Goal: Task Accomplishment & Management: Complete application form

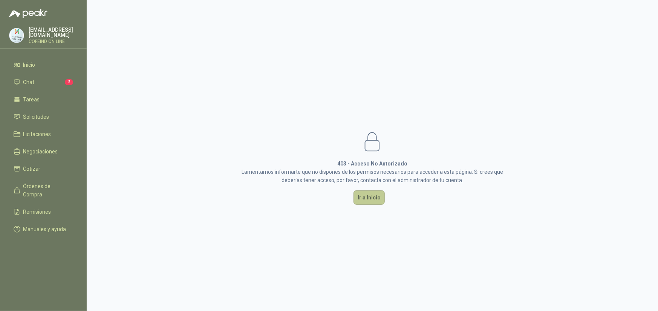
click at [363, 198] on button "Ir a Inicio" at bounding box center [368, 197] width 31 height 14
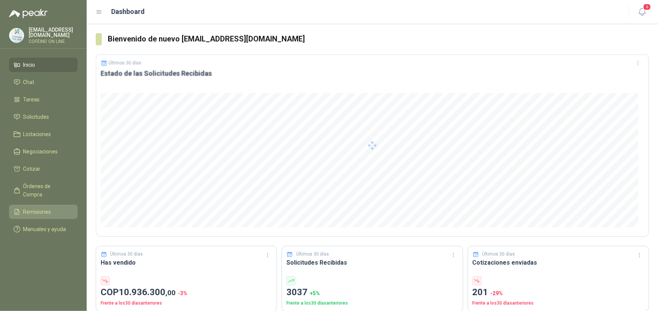
click at [39, 208] on span "Remisiones" at bounding box center [37, 212] width 28 height 8
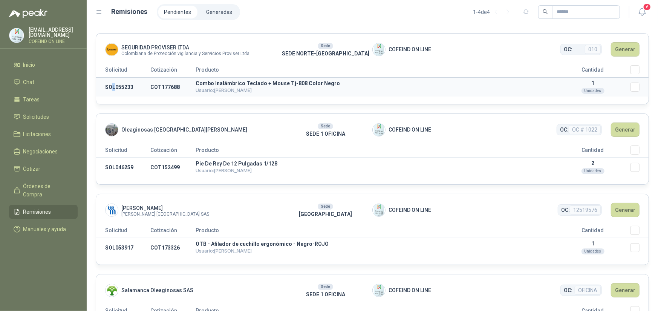
click at [114, 85] on td "SOL055233" at bounding box center [123, 87] width 54 height 19
click at [122, 167] on td "SOL046259" at bounding box center [123, 167] width 54 height 19
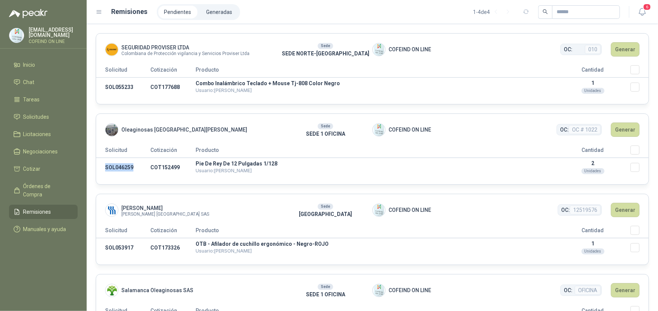
copy td "SOL046259"
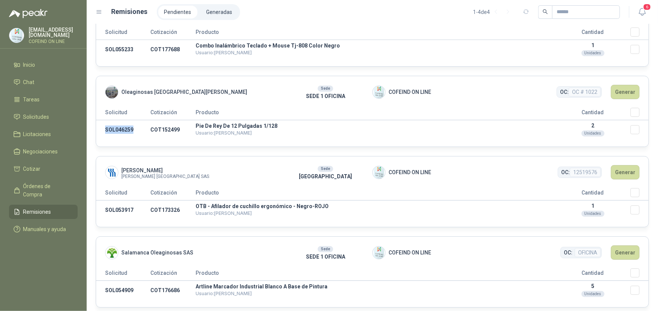
scroll to position [42, 0]
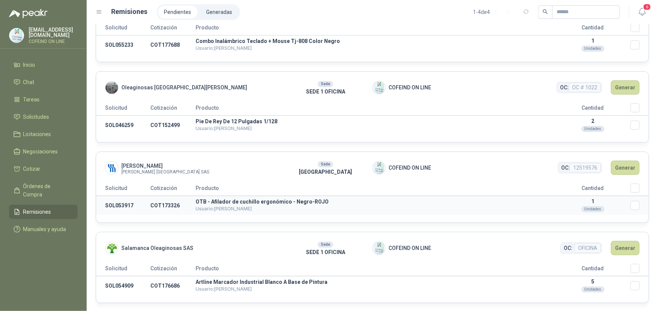
click at [114, 202] on td "SOL053917" at bounding box center [123, 205] width 54 height 19
copy td "SOL053917"
click at [621, 185] on th "Cantidad" at bounding box center [592, 189] width 75 height 12
click at [620, 170] on button "Generar" at bounding box center [625, 167] width 29 height 14
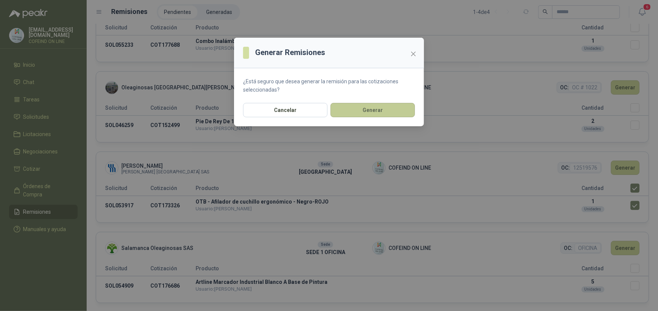
click at [402, 107] on button "Generar" at bounding box center [372, 110] width 84 height 14
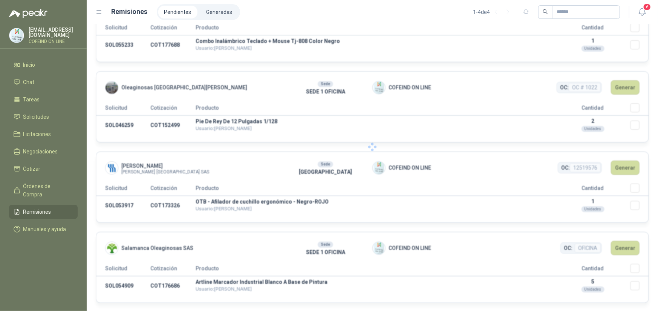
scroll to position [0, 0]
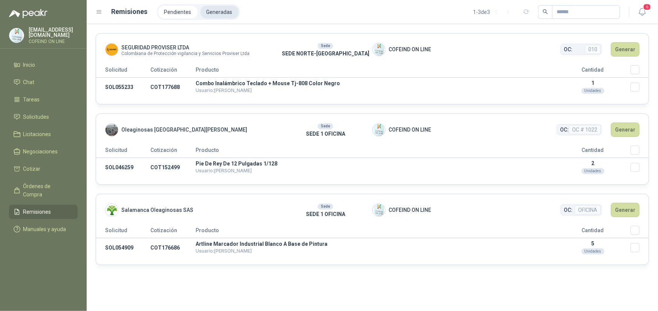
click at [207, 11] on li "Generadas" at bounding box center [219, 12] width 38 height 13
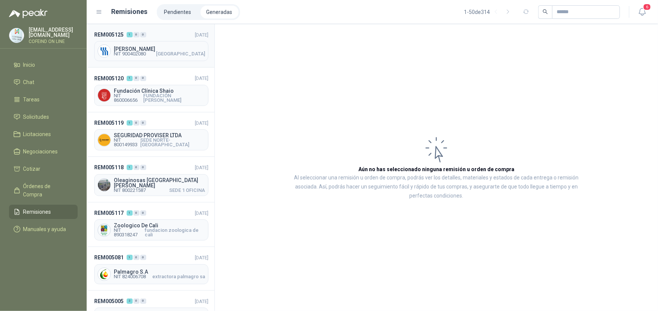
click at [131, 52] on span "NIT 900402080" at bounding box center [130, 54] width 32 height 5
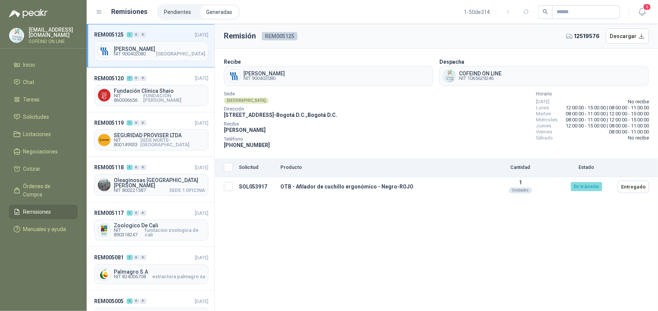
drag, startPoint x: 224, startPoint y: 116, endPoint x: 302, endPoint y: 115, distance: 77.6
click at [302, 115] on span "[STREET_ADDRESS] D.C. , [GEOGRAPHIC_DATA] D.C." at bounding box center [280, 115] width 113 height 6
copy span "[STREET_ADDRESS]"
drag, startPoint x: 241, startPoint y: 145, endPoint x: 282, endPoint y: 147, distance: 41.9
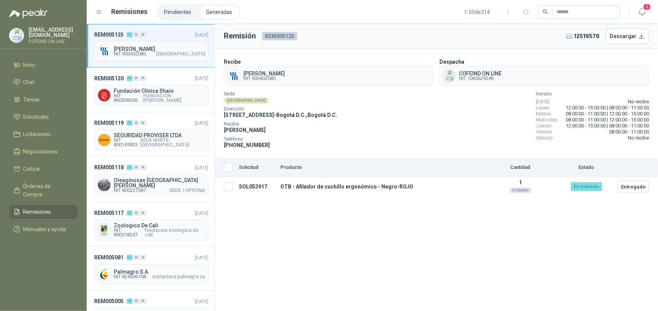
click at [282, 147] on div "Teléfono [PHONE_NUMBER]" at bounding box center [280, 143] width 113 height 12
copy span "3167405003"
click at [35, 208] on span "Remisiones" at bounding box center [37, 212] width 28 height 8
click at [180, 13] on li "Pendientes" at bounding box center [177, 12] width 39 height 13
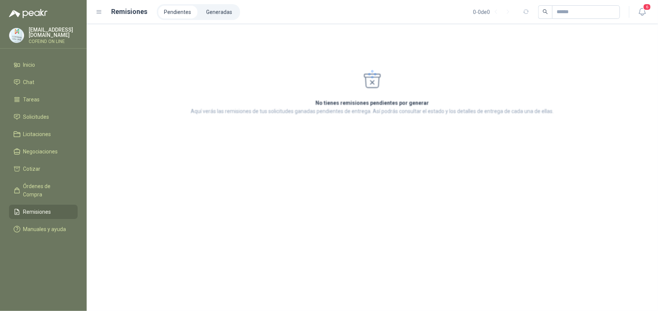
click at [180, 14] on li "Pendientes" at bounding box center [177, 12] width 39 height 13
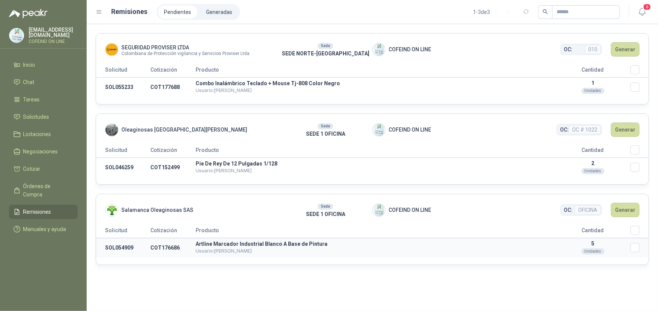
click at [124, 246] on td "SOL054909" at bounding box center [123, 247] width 54 height 19
copy td "SOL054909"
click at [631, 210] on button "Generar" at bounding box center [625, 210] width 29 height 14
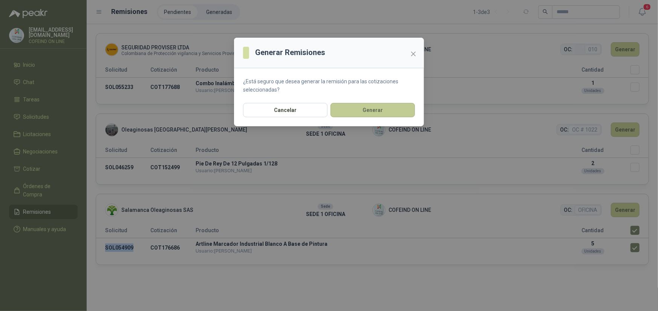
click at [360, 114] on button "Generar" at bounding box center [372, 110] width 84 height 14
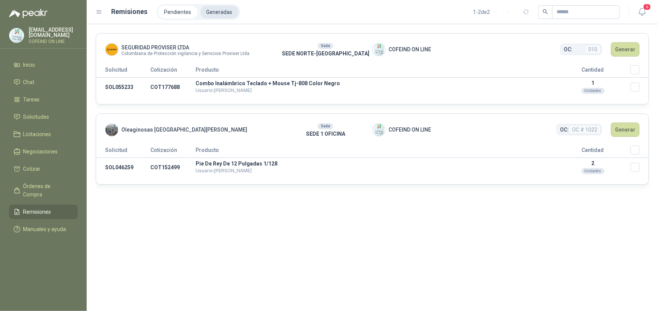
click at [227, 15] on li "Generadas" at bounding box center [219, 12] width 38 height 13
click at [218, 14] on li "Generadas" at bounding box center [219, 12] width 38 height 13
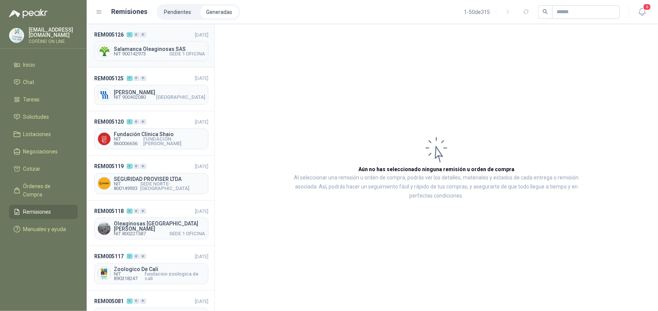
click at [134, 38] on div "REM005126 1 0 0" at bounding box center [120, 35] width 52 height 8
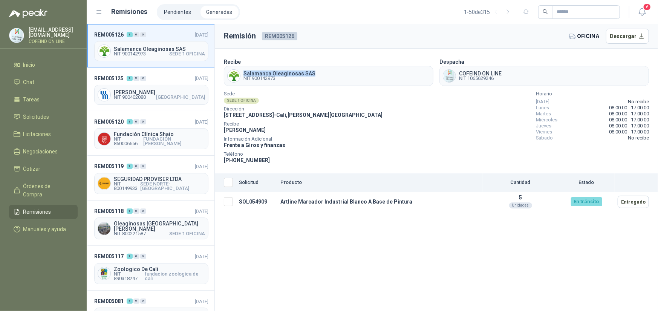
drag, startPoint x: 241, startPoint y: 74, endPoint x: 313, endPoint y: 72, distance: 71.6
click at [313, 72] on div "Salamanca Oleaginosas SAS NIT 900142973" at bounding box center [328, 76] width 209 height 20
copy span "Salamanca Oleaginosas SAS"
drag, startPoint x: 236, startPoint y: 158, endPoint x: 278, endPoint y: 156, distance: 41.8
click at [278, 156] on div "Teléfono [PHONE_NUMBER]" at bounding box center [303, 158] width 159 height 12
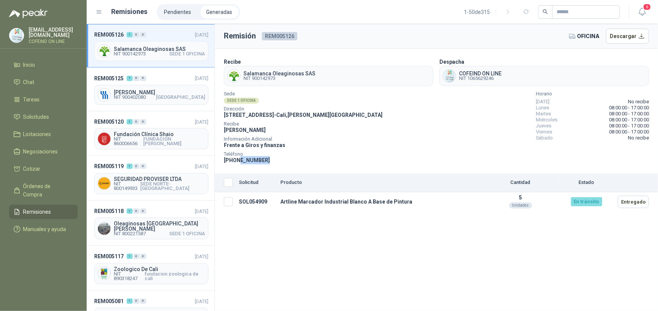
click at [237, 163] on div "Teléfono [PHONE_NUMBER]" at bounding box center [303, 158] width 159 height 12
drag, startPoint x: 237, startPoint y: 159, endPoint x: 278, endPoint y: 157, distance: 41.1
click at [278, 157] on div "Teléfono [PHONE_NUMBER]" at bounding box center [303, 158] width 159 height 12
copy span "3174412978"
drag, startPoint x: 408, startPoint y: 204, endPoint x: 234, endPoint y: 198, distance: 173.7
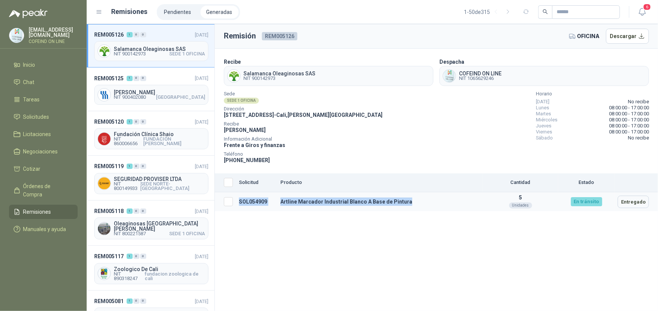
click at [234, 198] on tr "SOL054909 Artline Marcador Industrial Blanco A Base de Pintura 5 Unidades En tr…" at bounding box center [436, 201] width 443 height 19
copy tr "SOL054909 Artline Marcador Industrial Blanco A Base de Pintura"
click at [183, 10] on li "Pendientes" at bounding box center [177, 12] width 39 height 13
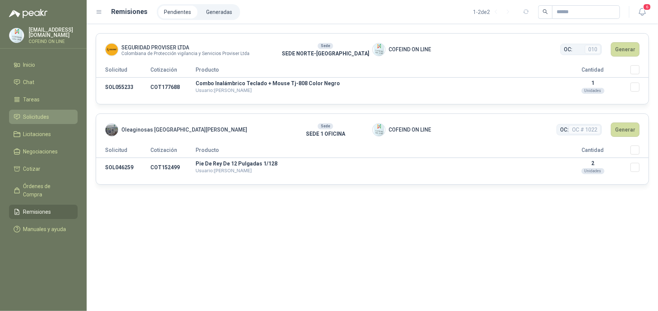
click at [37, 119] on span "Solicitudes" at bounding box center [36, 117] width 26 height 8
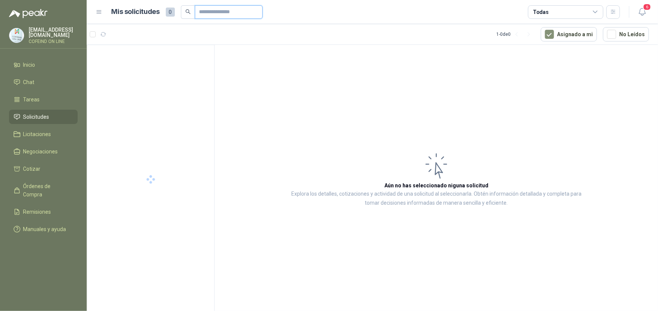
click at [204, 12] on input "text" at bounding box center [225, 12] width 53 height 13
click at [168, 60] on div "01-RQP-9154" at bounding box center [157, 61] width 98 height 9
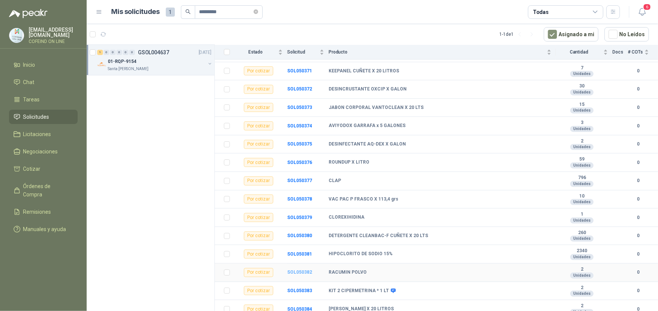
scroll to position [50, 0]
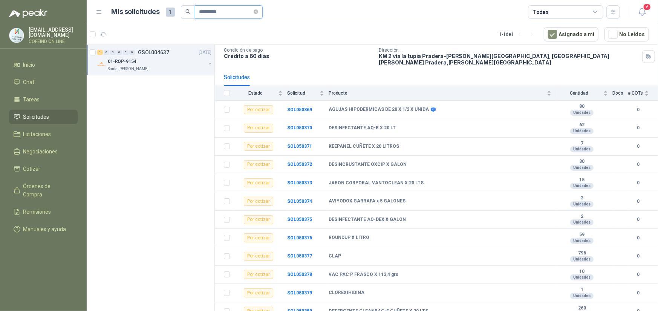
click at [214, 11] on input "*********" at bounding box center [225, 12] width 53 height 13
type input "*********"
click at [174, 58] on p "Pizarra Blanca Magnética Móvil, 36 X 24 Pulgadas, Dob" at bounding box center [155, 61] width 94 height 7
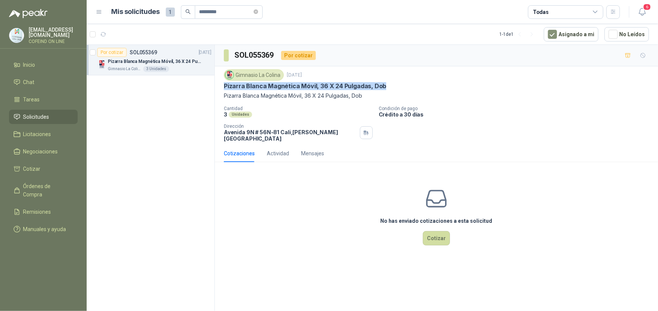
drag, startPoint x: 384, startPoint y: 86, endPoint x: 223, endPoint y: 86, distance: 161.2
click at [223, 86] on div "Gimnasio La Colina [DATE] Pizarra Blanca Magnética Móvil, 36 X 24 Pulgadas, Dob…" at bounding box center [436, 105] width 443 height 78
copy p "Pizarra Blanca Magnética Móvil, 36 X 24 Pulgadas, Dob"
click at [437, 236] on button "Cotizar" at bounding box center [436, 238] width 27 height 14
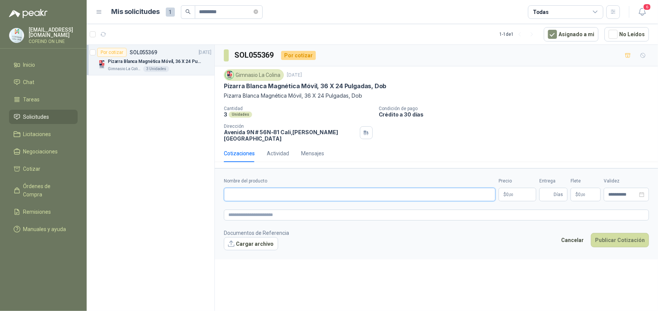
click at [276, 190] on input "Nombre del producto" at bounding box center [360, 195] width 272 height 14
paste input "**********"
click at [225, 188] on input "**********" at bounding box center [360, 195] width 272 height 14
type input "**********"
click at [377, 237] on footer "Documentos de Referencia Cargar archivo Cancelar Publicar Cotización" at bounding box center [436, 240] width 425 height 22
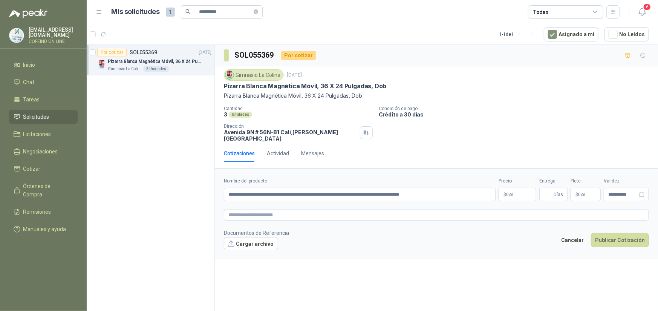
click at [507, 189] on body "**********" at bounding box center [329, 155] width 658 height 311
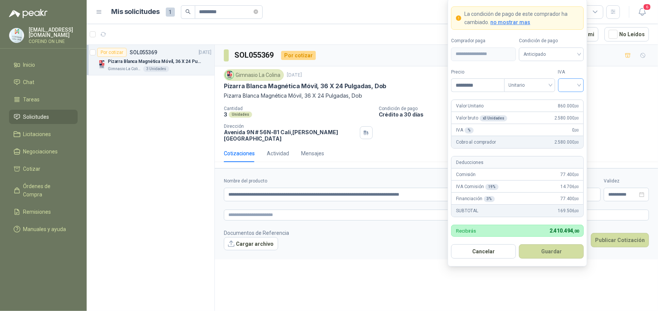
type input "*********"
click at [575, 88] on input "search" at bounding box center [570, 84] width 17 height 11
click at [569, 126] on div "0%" at bounding box center [571, 125] width 14 height 8
click at [551, 255] on button "Guardar" at bounding box center [551, 251] width 65 height 14
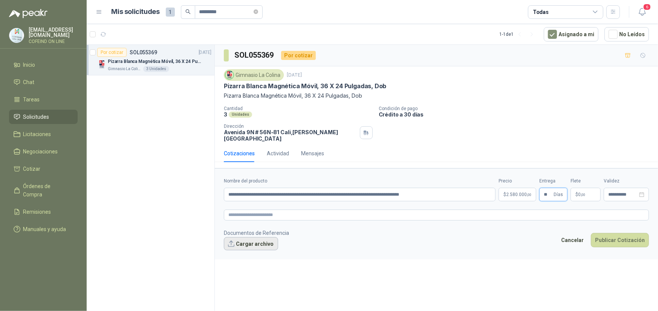
type input "**"
click at [255, 241] on button "Cargar archivo" at bounding box center [251, 244] width 54 height 14
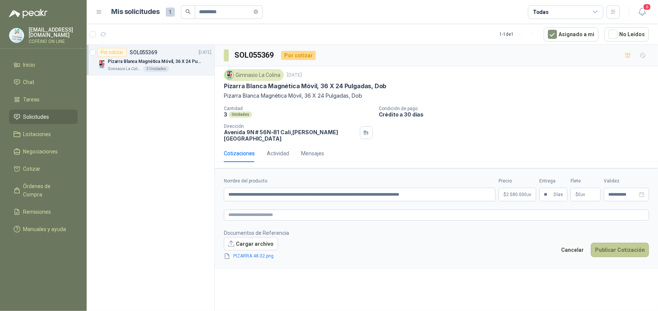
click at [615, 245] on button "Publicar Cotización" at bounding box center [620, 250] width 58 height 14
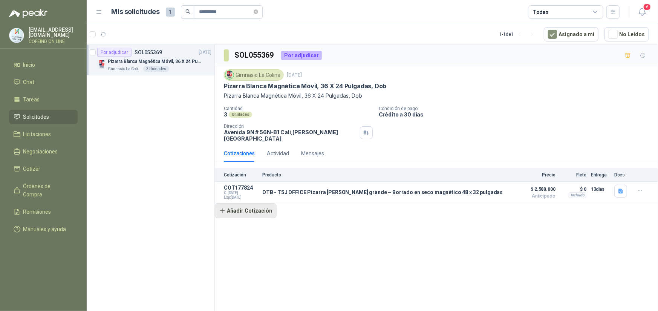
click at [249, 203] on button "Añadir Cotización" at bounding box center [246, 210] width 62 height 15
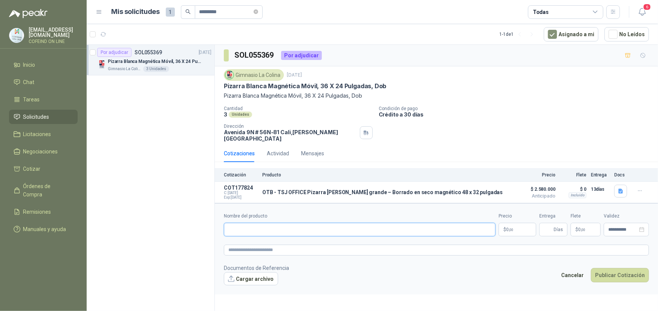
click at [270, 223] on input "Nombre del producto" at bounding box center [360, 230] width 272 height 14
paste input "**********"
click at [227, 226] on input "**********" at bounding box center [360, 230] width 272 height 14
type input "**********"
click at [244, 278] on button "Cargar archivo" at bounding box center [251, 279] width 54 height 14
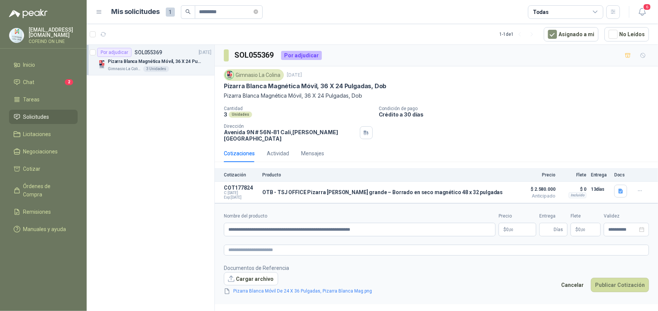
click at [513, 232] on form "**********" at bounding box center [436, 253] width 443 height 101
click at [516, 225] on body "[EMAIL_ADDRESS][DOMAIN_NAME] COFEIND ON LINE Inicio Chat 2 Tareas Solicitudes L…" at bounding box center [329, 155] width 658 height 311
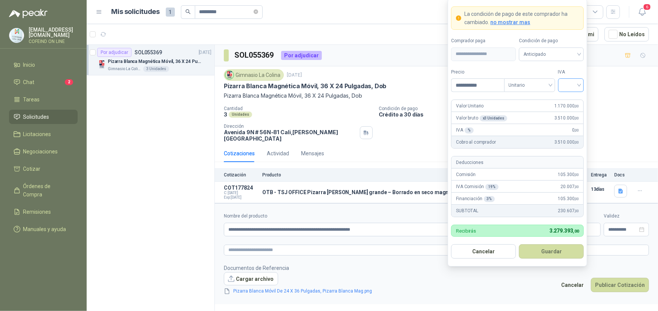
type input "**********"
click at [562, 86] on input "search" at bounding box center [570, 84] width 17 height 11
click at [566, 126] on div "0%" at bounding box center [571, 125] width 14 height 8
click at [550, 255] on button "Guardar" at bounding box center [551, 251] width 65 height 14
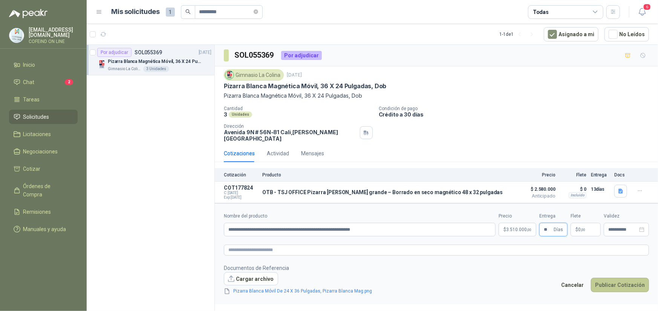
type input "**"
click at [608, 278] on button "Publicar Cotización" at bounding box center [620, 285] width 58 height 14
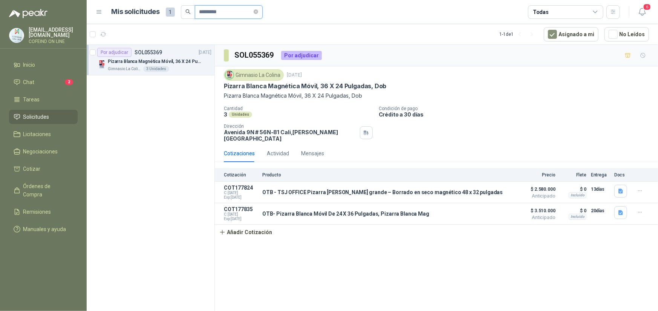
click at [227, 12] on input "*********" at bounding box center [225, 12] width 53 height 13
type input "*********"
click at [132, 55] on div "0" at bounding box center [132, 52] width 6 height 5
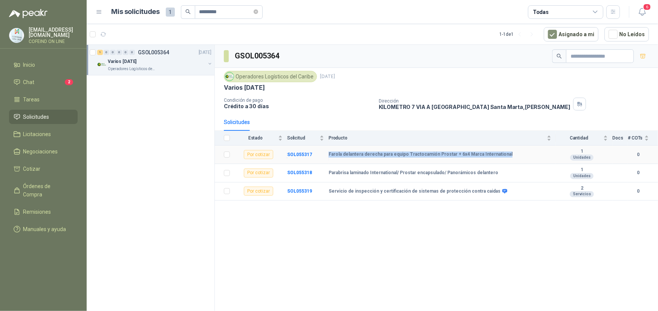
drag, startPoint x: 328, startPoint y: 156, endPoint x: 510, endPoint y: 154, distance: 182.7
click at [510, 154] on tr "Por cotizar SOL055317 ⁠Farola delantera derecha para equipo Tractocamión Prosta…" at bounding box center [436, 154] width 443 height 18
click at [305, 152] on b "SOL055317" at bounding box center [299, 154] width 25 height 5
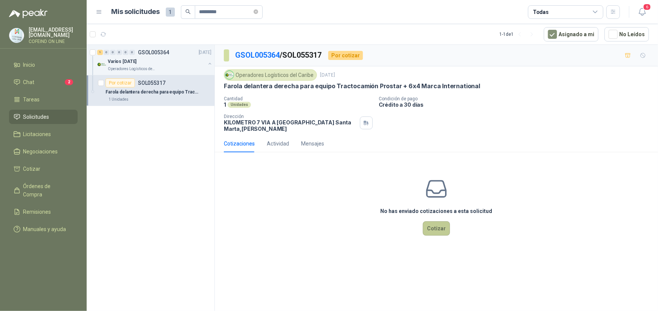
click at [438, 233] on button "Cotizar" at bounding box center [436, 228] width 27 height 14
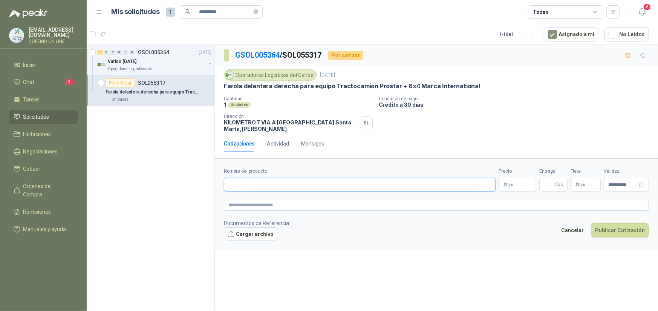
click at [268, 179] on input "Nombre del producto" at bounding box center [360, 185] width 272 height 14
paste input "**********"
click at [228, 188] on input "**********" at bounding box center [360, 185] width 272 height 14
type input "**********"
click at [247, 238] on button "Cargar archivo" at bounding box center [251, 234] width 54 height 14
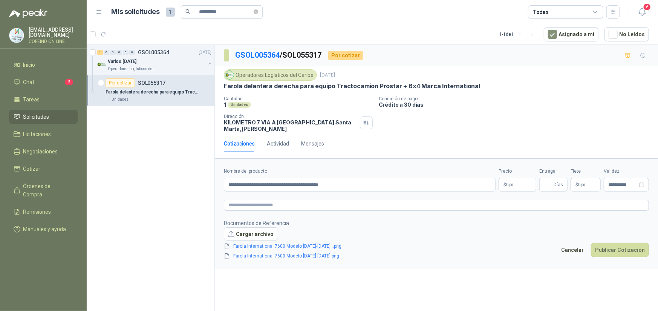
click at [516, 186] on body "**********" at bounding box center [329, 155] width 658 height 311
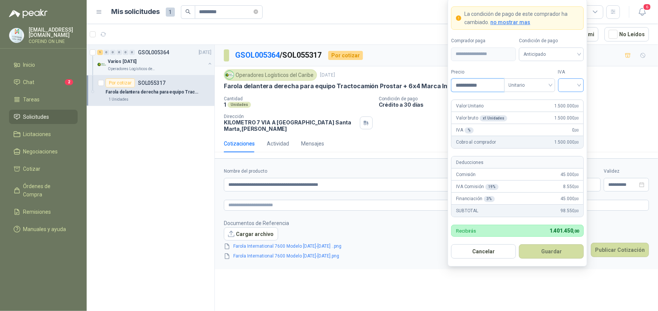
type input "**********"
click at [562, 85] on input "search" at bounding box center [570, 84] width 17 height 11
click at [570, 121] on div "0%" at bounding box center [571, 125] width 14 height 8
click at [547, 249] on button "Guardar" at bounding box center [551, 251] width 65 height 14
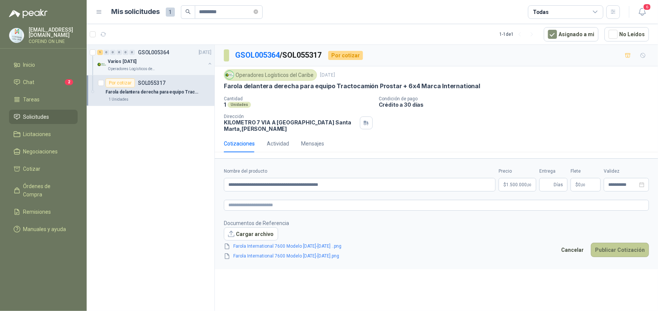
click at [615, 255] on button "Publicar Cotización" at bounding box center [620, 250] width 58 height 14
type input "*"
click at [609, 247] on button "Publicar Cotización" at bounding box center [620, 250] width 58 height 14
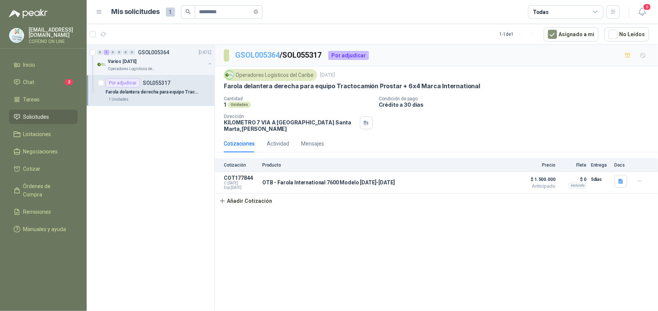
click at [249, 53] on link "GSOL005364" at bounding box center [257, 54] width 44 height 9
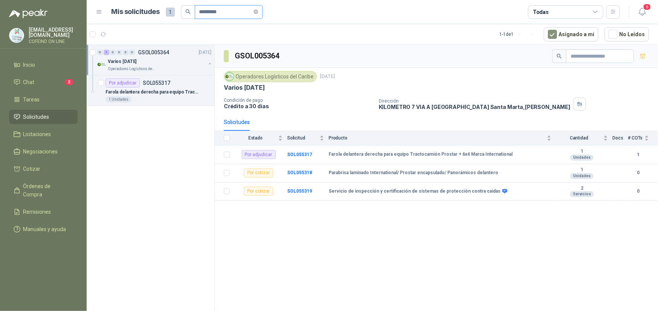
click at [226, 13] on input "*********" at bounding box center [225, 12] width 53 height 13
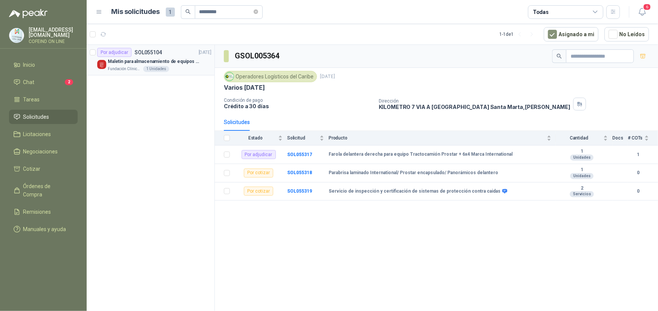
click at [145, 59] on p "Maletin para almacenamiento de equipos medicos kits de primeros auxilios" at bounding box center [155, 61] width 94 height 7
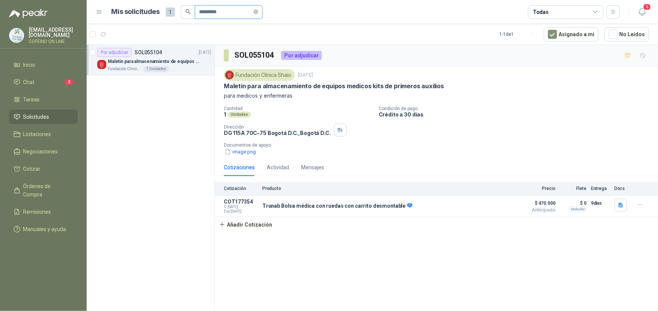
drag, startPoint x: 225, startPoint y: 14, endPoint x: 252, endPoint y: 20, distance: 27.5
click at [225, 15] on input "*********" at bounding box center [225, 12] width 53 height 13
click at [145, 50] on p "SOL055103" at bounding box center [147, 52] width 27 height 5
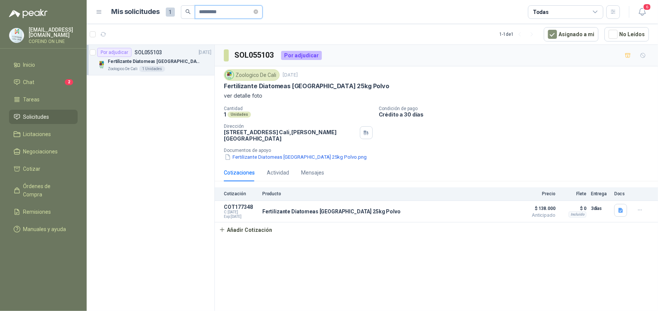
click at [239, 8] on input "*********" at bounding box center [225, 12] width 53 height 13
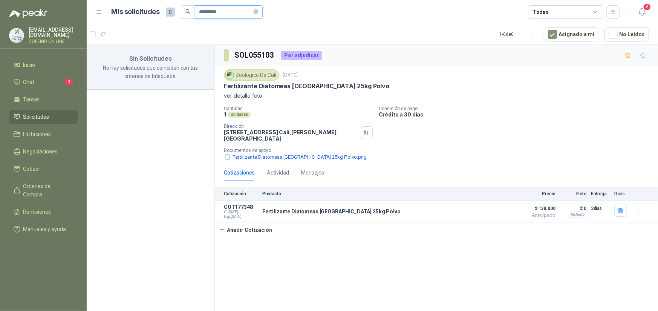
click at [240, 14] on input "*********" at bounding box center [225, 12] width 53 height 13
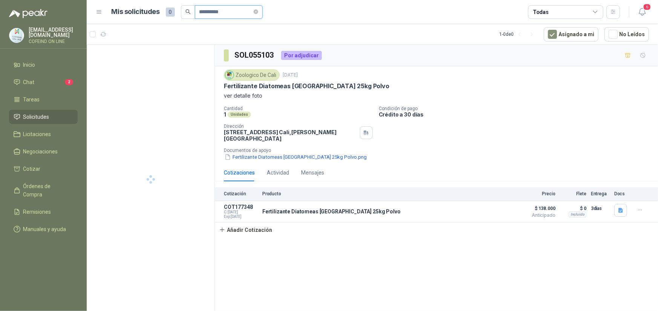
type input "**********"
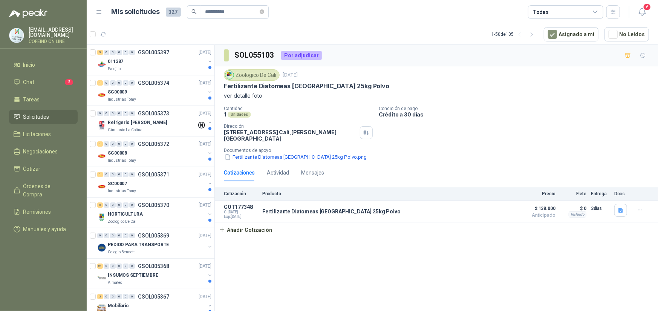
click at [151, 60] on div "011387" at bounding box center [157, 61] width 98 height 9
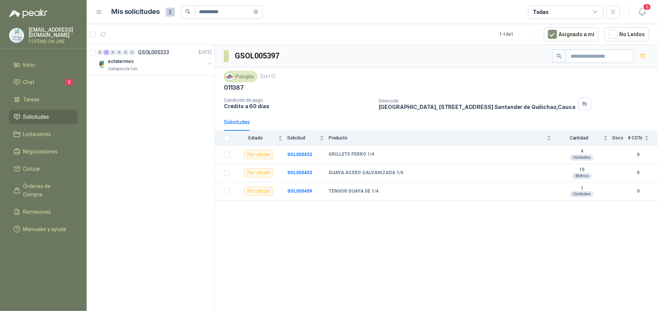
click at [151, 60] on div "ectotermos" at bounding box center [157, 61] width 98 height 9
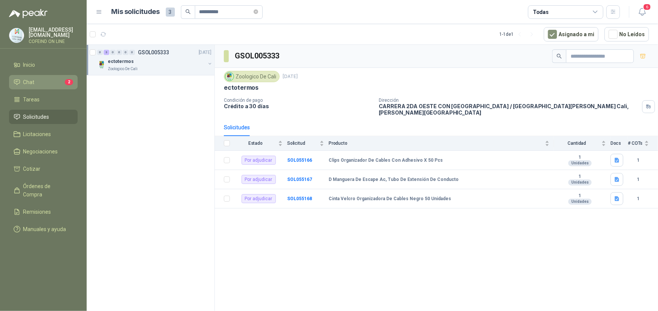
click at [47, 82] on li "Chat 2" at bounding box center [44, 82] width 60 height 8
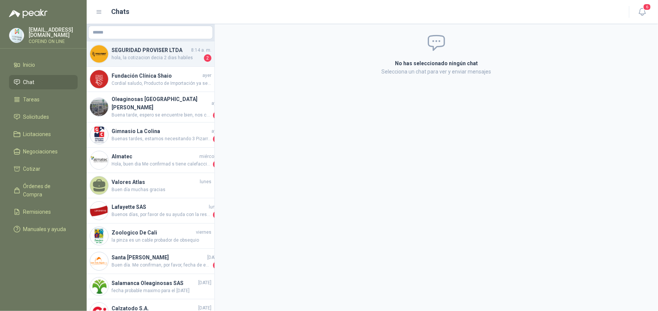
click at [165, 55] on span "hola, la cotizacion decia 2 dias habiles" at bounding box center [156, 58] width 91 height 8
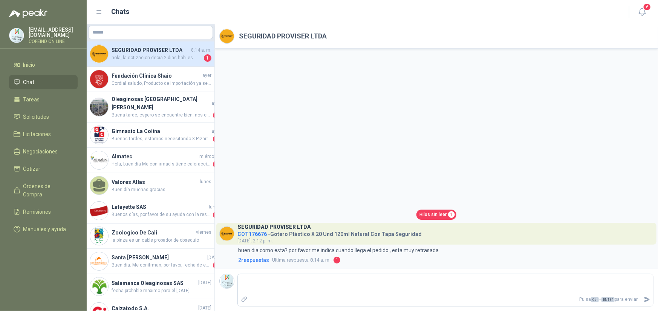
click at [441, 212] on span "Hilos sin leer" at bounding box center [432, 214] width 27 height 7
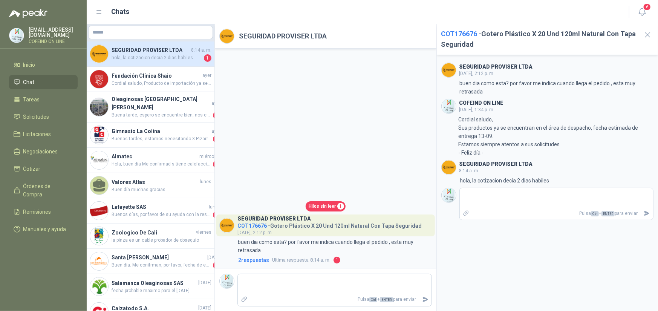
click at [310, 226] on h4 "COT176676 - Gotero Plástico X 20 Und 120ml Natural Con Tapa Seguridad" at bounding box center [329, 224] width 184 height 7
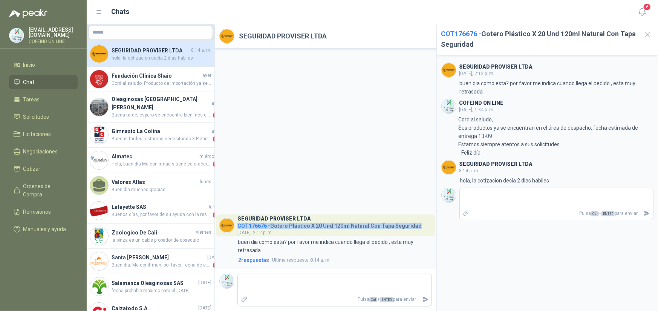
click at [310, 226] on h4 "COT176676 - Gotero Plástico X 20 Und 120ml Natural Con Tapa Seguridad" at bounding box center [329, 224] width 184 height 7
click at [308, 226] on h4 "COT176676 - Gotero Plástico X 20 Und 120ml Natural Con Tapa Seguridad" at bounding box center [329, 224] width 184 height 7
drag, startPoint x: 271, startPoint y: 226, endPoint x: 418, endPoint y: 224, distance: 146.5
click at [418, 224] on header "SEGURIDAD PROVISER LTDA COT176676 - Gotero Plástico X 20 Und 120ml Natural Con …" at bounding box center [325, 225] width 218 height 22
click at [164, 86] on span "Cordial saludo, Producto de Importación ya se encuentra en camino a [GEOGRAPHIC…" at bounding box center [161, 83] width 100 height 7
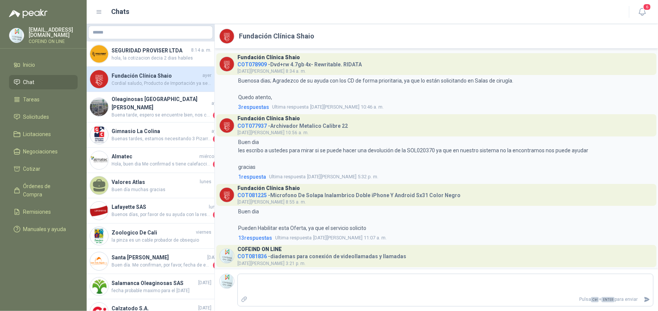
scroll to position [1924, 0]
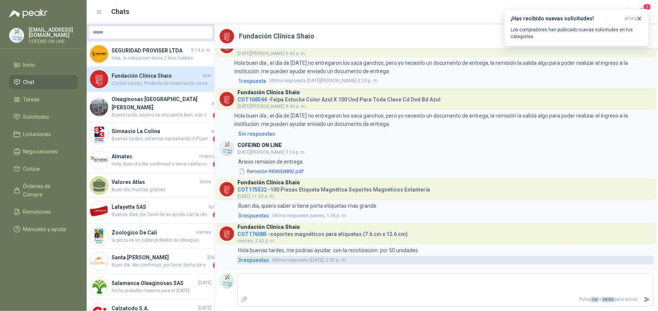
click at [259, 256] on span "3 respuesta s" at bounding box center [253, 260] width 31 height 8
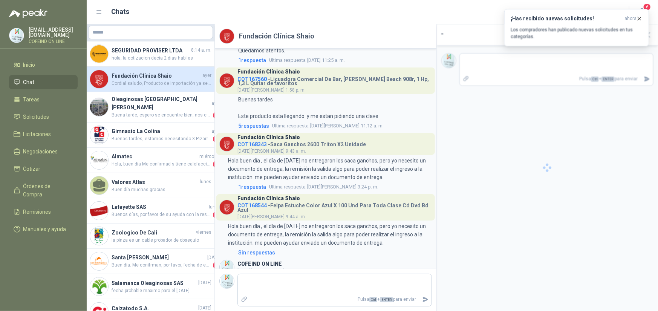
scroll to position [2045, 0]
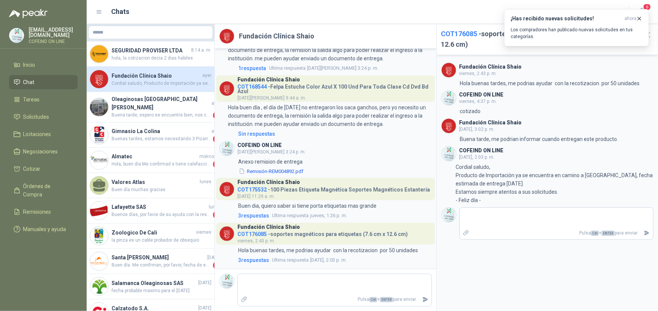
click at [494, 119] on div "Fundación Clínica Shaio" at bounding box center [490, 121] width 63 height 6
click at [640, 17] on icon "button" at bounding box center [639, 18] width 6 height 6
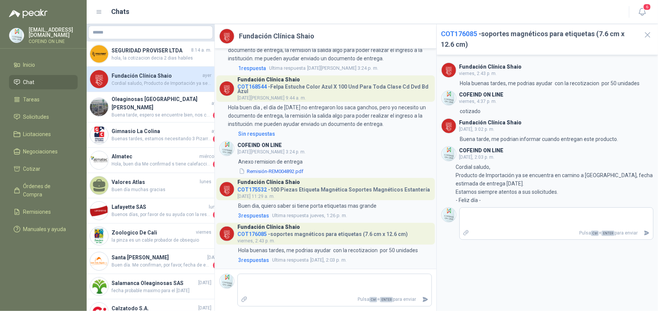
click at [642, 11] on icon "button" at bounding box center [641, 11] width 9 height 9
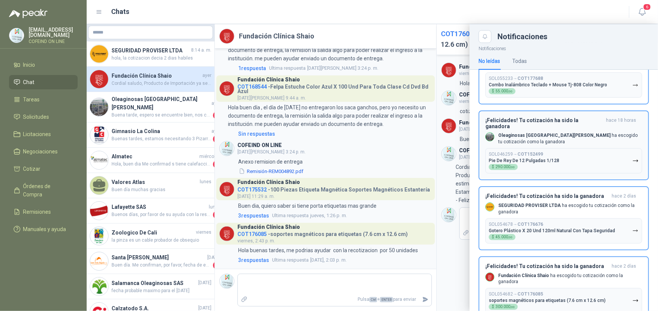
scroll to position [163, 0]
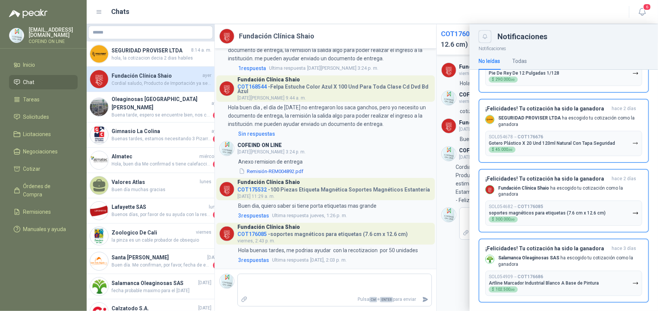
click at [487, 37] on icon "Close" at bounding box center [484, 36] width 5 height 5
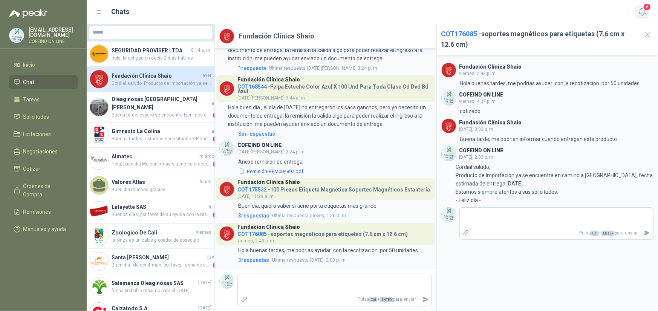
click at [644, 12] on icon "button" at bounding box center [641, 11] width 9 height 9
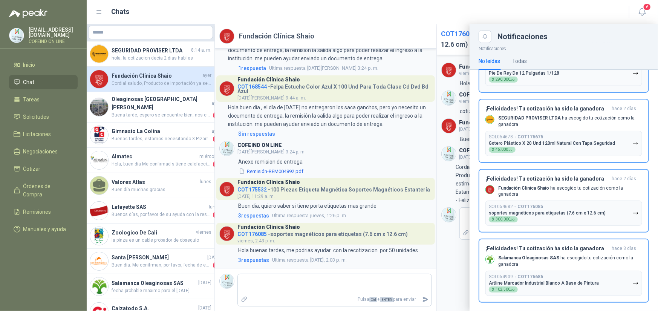
click at [514, 106] on div "¡Felicidades! Tu cotización ha sido la ganadora [DATE] SEGURIDAD PROVISER LTDA …" at bounding box center [563, 130] width 157 height 50
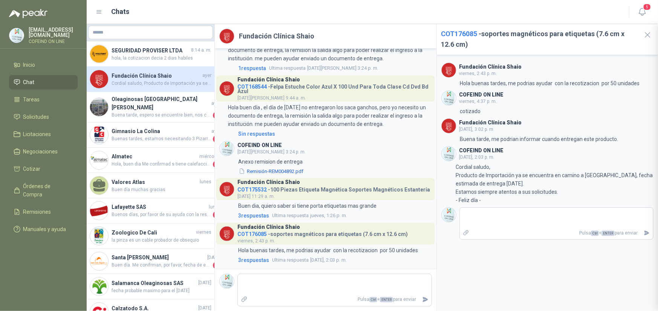
scroll to position [93, 0]
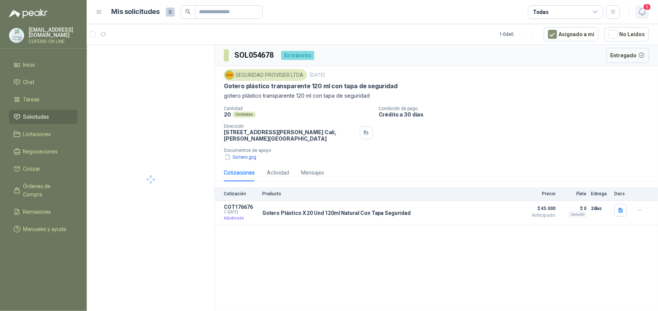
click at [640, 11] on icon "button" at bounding box center [641, 11] width 9 height 9
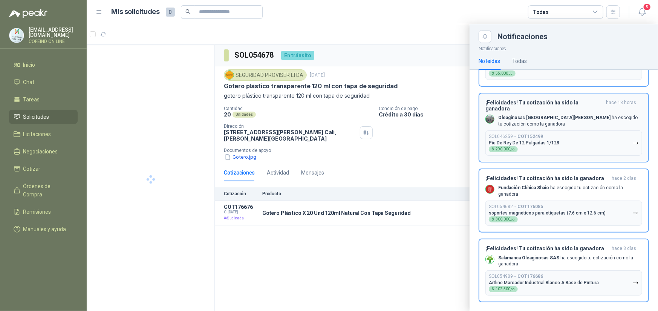
click at [540, 122] on div "¡Felicidades! Tu cotización ha sido la ganadora hace 18 horas Oleaginosas San […" at bounding box center [563, 127] width 157 height 56
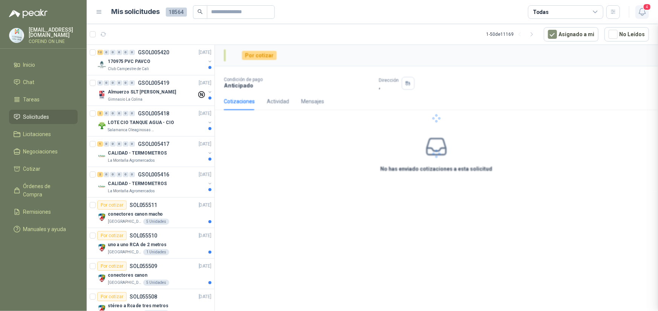
click at [644, 7] on span "4" at bounding box center [647, 6] width 8 height 7
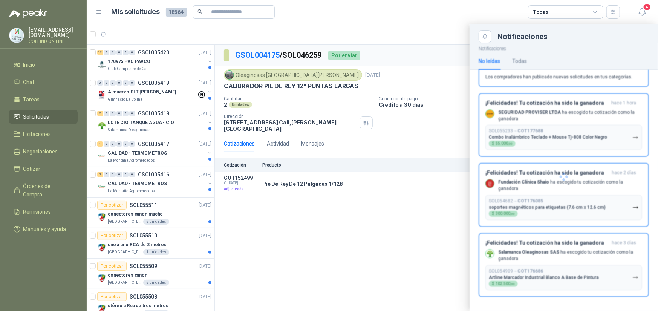
click at [557, 85] on div at bounding box center [563, 177] width 188 height 268
click at [567, 78] on p "Los compradores han publicado nuevas solicitudes en tus categorías." at bounding box center [558, 76] width 147 height 7
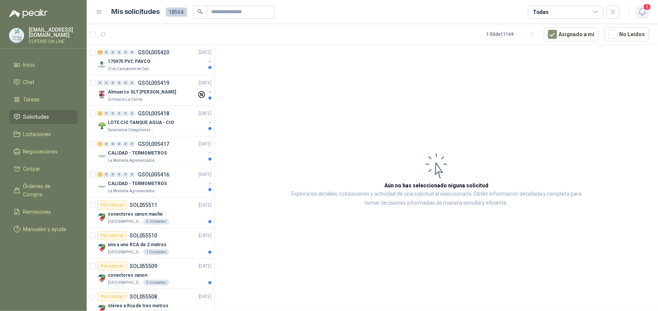
click at [645, 10] on span "3" at bounding box center [647, 6] width 8 height 7
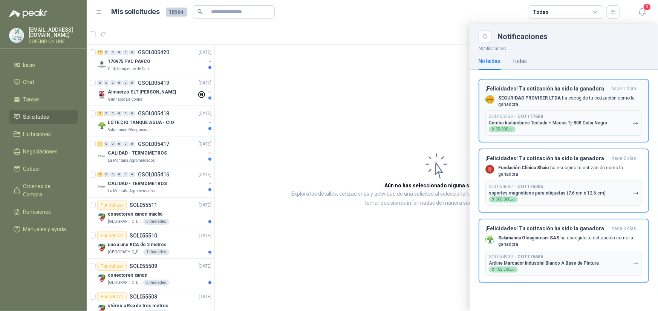
click at [557, 98] on p "SEGURIDAD PROVISER LTDA ha escogido tu cotización como la ganadora" at bounding box center [570, 101] width 144 height 13
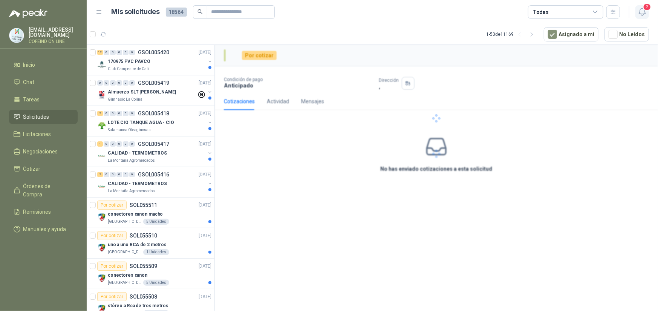
click at [644, 12] on icon "button" at bounding box center [641, 11] width 9 height 9
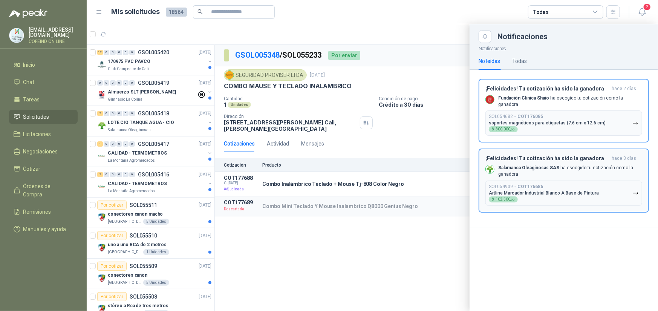
click at [569, 90] on h3 "¡Felicidades! Tu cotización ha sido la ganadora" at bounding box center [546, 88] width 123 height 6
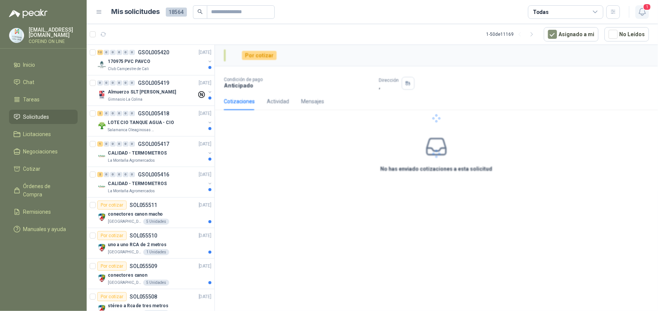
click at [642, 10] on icon "button" at bounding box center [641, 11] width 9 height 9
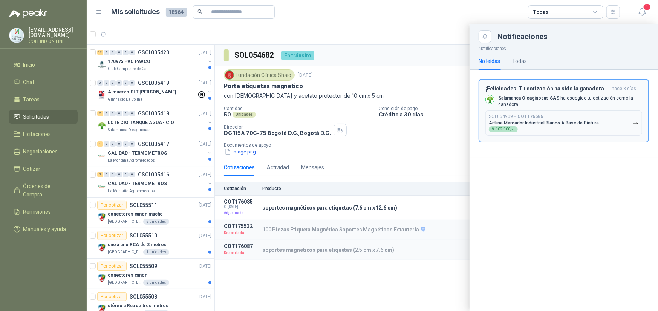
click at [552, 103] on p "Salamanca Oleaginosas SAS ha escogido tu cotización como la ganadora" at bounding box center [570, 101] width 144 height 13
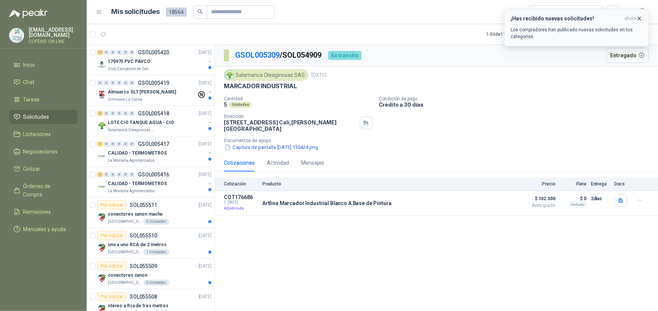
click at [593, 17] on h3 "¡Has recibido nuevas solicitudes!" at bounding box center [565, 18] width 111 height 6
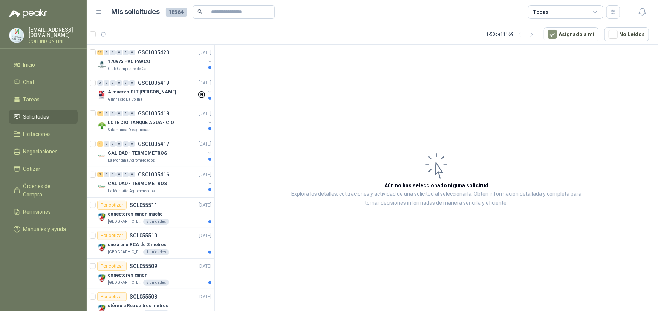
click at [41, 114] on span "Solicitudes" at bounding box center [36, 117] width 26 height 8
click at [585, 9] on div "Todas" at bounding box center [565, 12] width 75 height 14
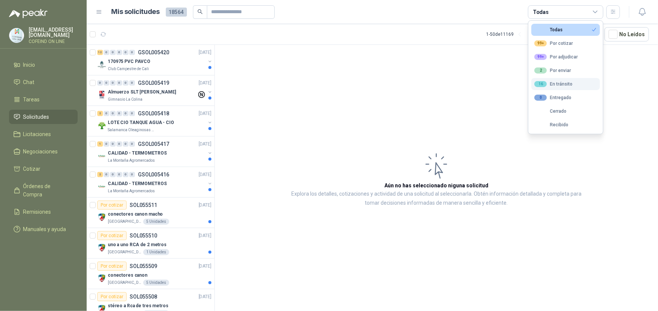
click at [559, 85] on div "16 En tránsito" at bounding box center [553, 84] width 38 height 6
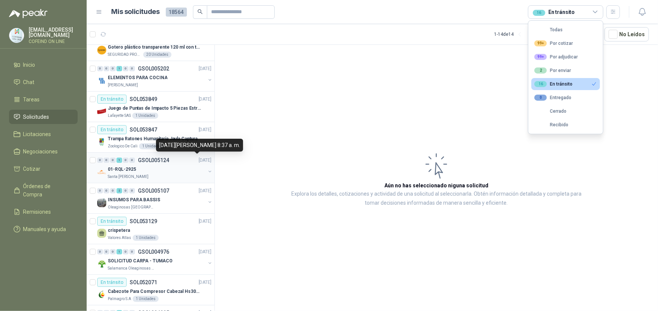
scroll to position [113, 0]
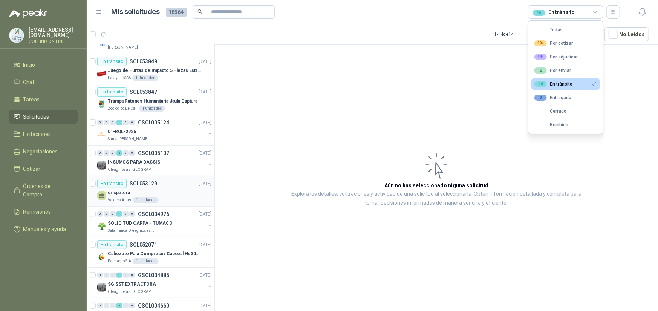
click at [170, 192] on div "crispetera" at bounding box center [160, 192] width 104 height 9
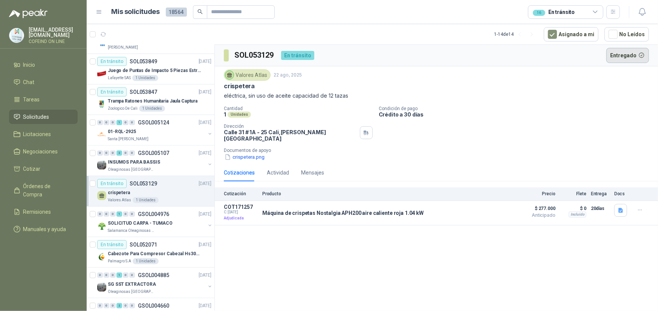
click at [623, 54] on button "Entregado" at bounding box center [627, 55] width 43 height 15
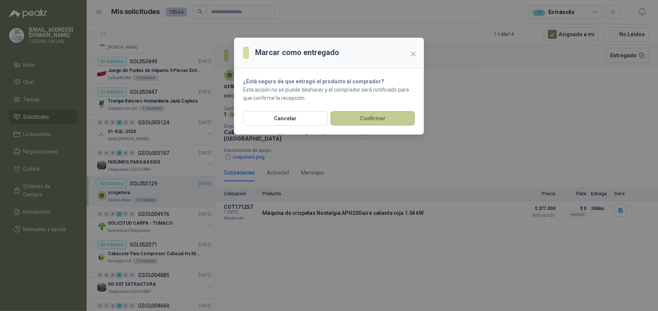
click at [385, 112] on button "Confirmar" at bounding box center [372, 118] width 84 height 14
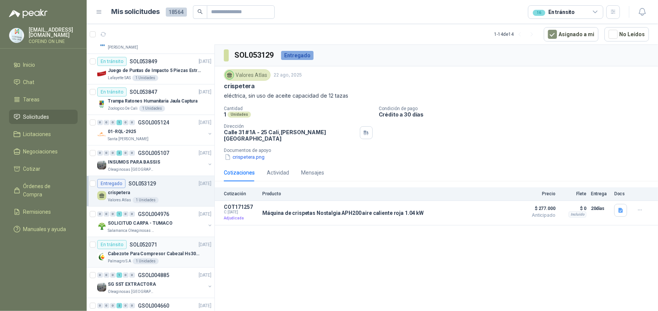
click at [162, 245] on div "En tránsito SOL052071 [DATE]" at bounding box center [154, 244] width 114 height 9
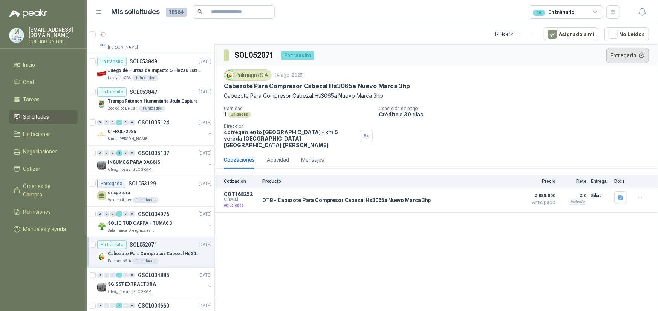
click at [621, 53] on button "Entregado" at bounding box center [627, 55] width 43 height 15
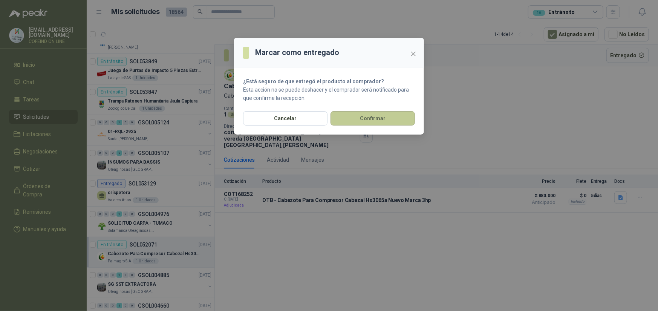
click at [396, 121] on button "Confirmar" at bounding box center [372, 118] width 84 height 14
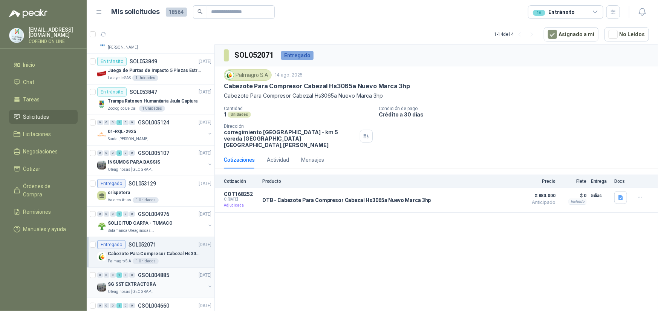
click at [152, 282] on div "SG SST EXTRACTORA" at bounding box center [157, 283] width 98 height 9
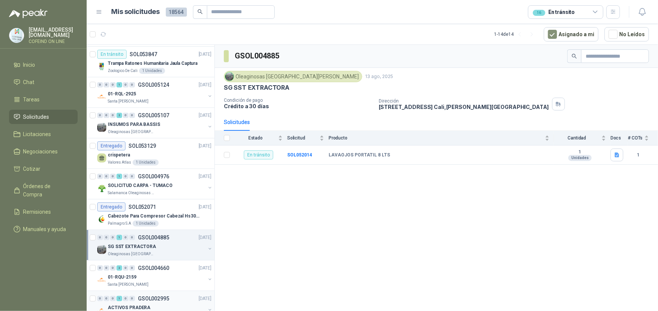
scroll to position [168, 0]
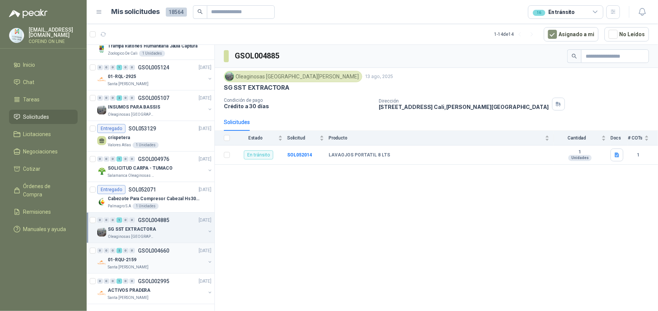
click at [162, 255] on div "01-RQU-2159" at bounding box center [157, 259] width 98 height 9
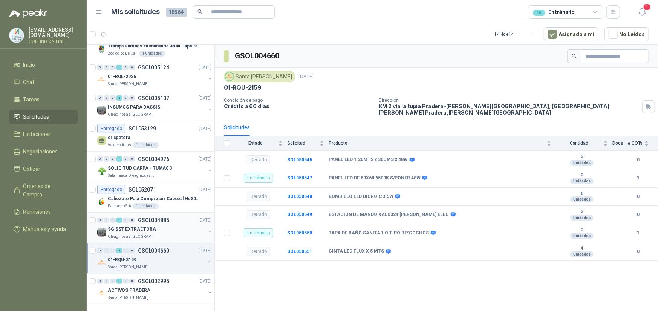
click at [173, 224] on div "SG SST EXTRACTORA" at bounding box center [157, 228] width 98 height 9
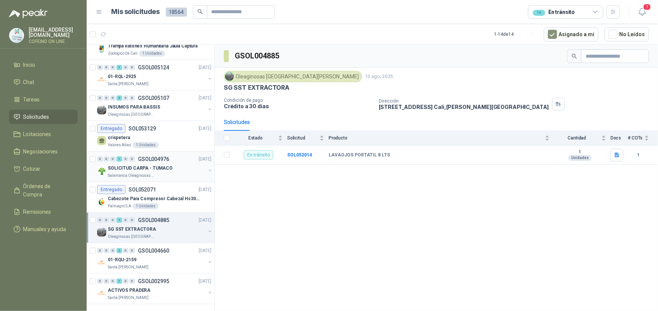
click at [166, 165] on p "SOLICITUD CARPA - TUMACO" at bounding box center [140, 168] width 65 height 7
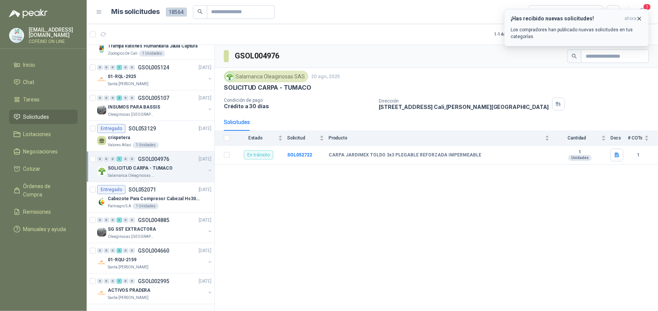
click at [640, 20] on icon "button" at bounding box center [639, 18] width 3 height 3
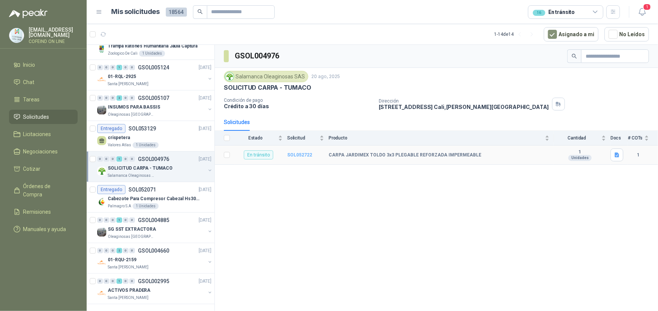
click at [299, 152] on b "SOL052722" at bounding box center [299, 154] width 25 height 5
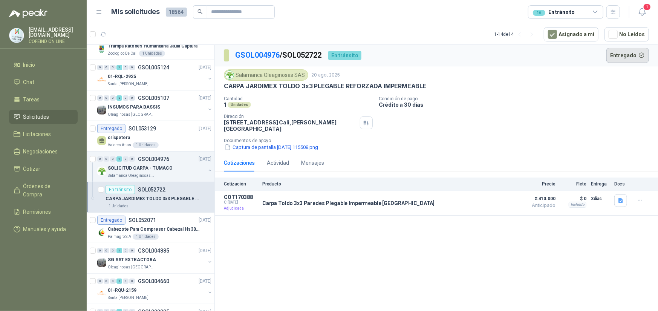
click at [618, 53] on button "Entregado" at bounding box center [627, 55] width 43 height 15
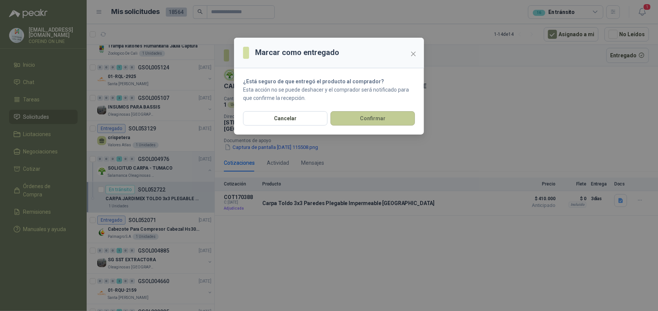
click at [374, 121] on button "Confirmar" at bounding box center [372, 118] width 84 height 14
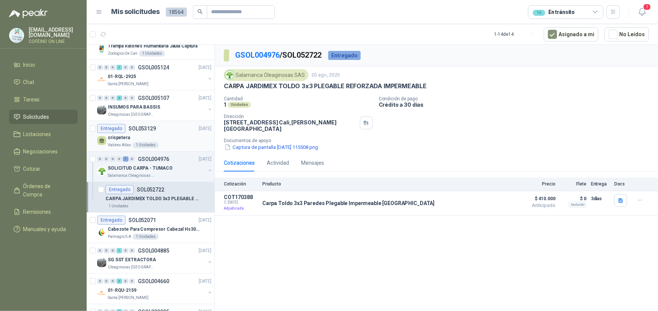
scroll to position [130, 0]
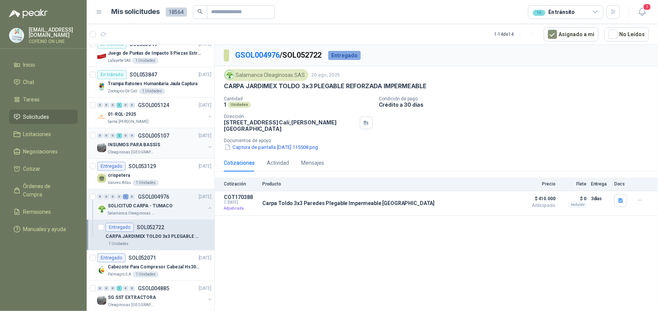
click at [151, 142] on p "INSUMOS PARA BASSIS" at bounding box center [134, 144] width 52 height 7
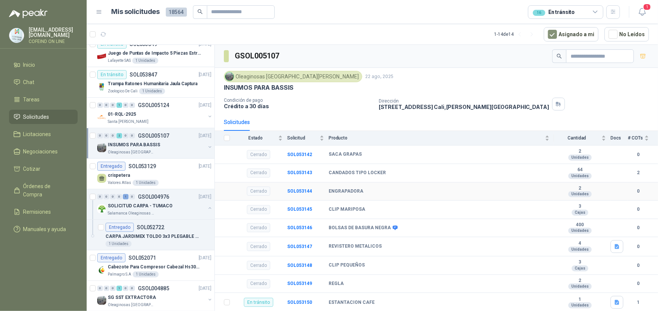
scroll to position [188, 0]
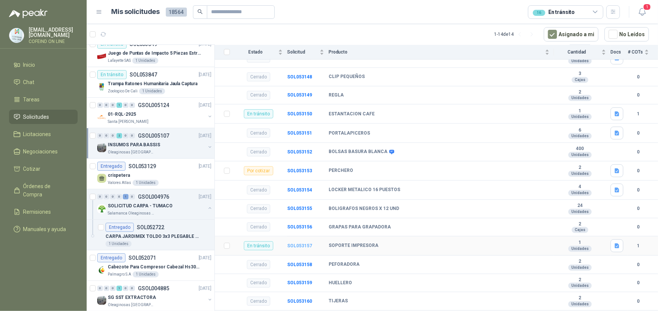
click at [291, 248] on b "SOL053157" at bounding box center [299, 245] width 25 height 5
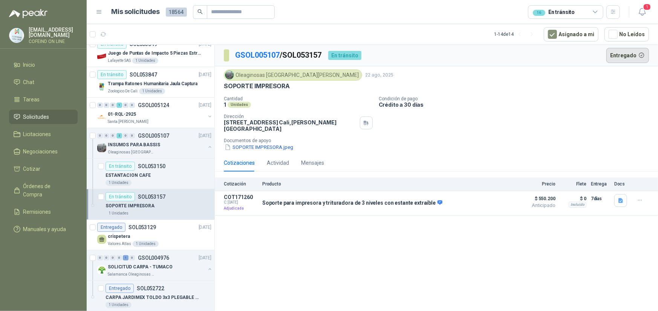
click at [620, 54] on button "Entregado" at bounding box center [627, 55] width 43 height 15
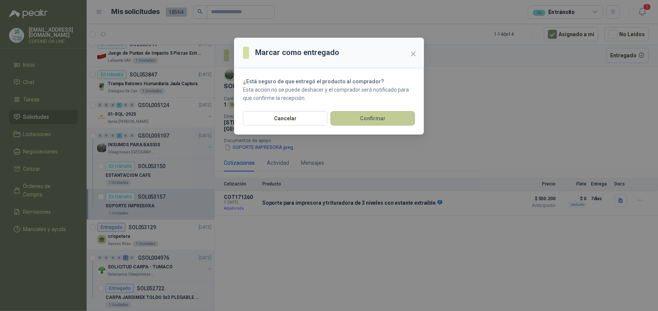
click at [363, 115] on button "Confirmar" at bounding box center [372, 118] width 84 height 14
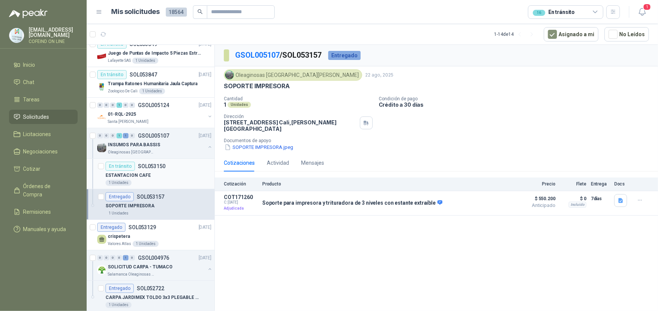
click at [166, 172] on div "ESTANTACION CAFE" at bounding box center [158, 175] width 106 height 9
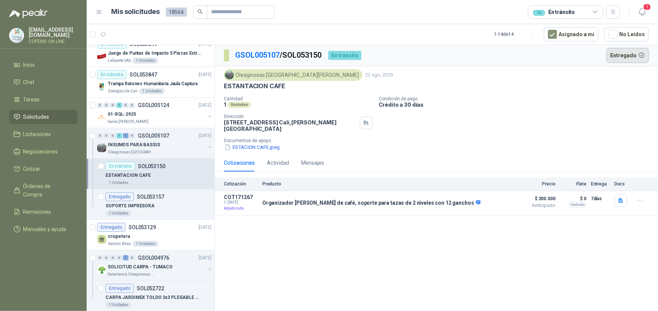
click at [620, 56] on button "Entregado" at bounding box center [627, 55] width 43 height 15
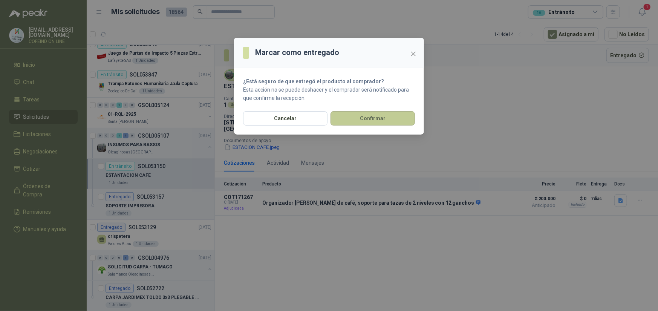
click at [376, 117] on button "Confirmar" at bounding box center [372, 118] width 84 height 14
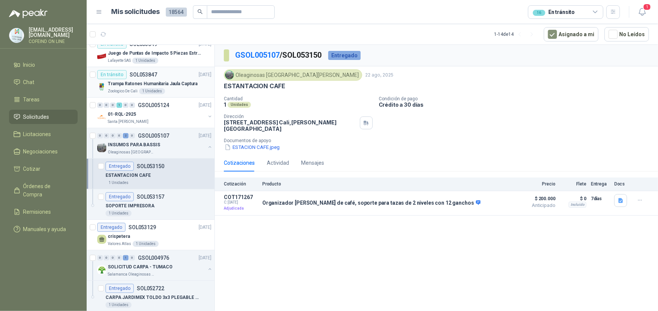
click at [188, 85] on p "Trampa Ratones Humanitaria Jaula Captura" at bounding box center [153, 83] width 90 height 7
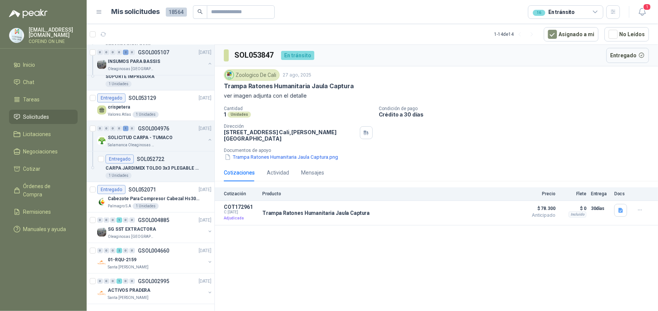
scroll to position [34, 0]
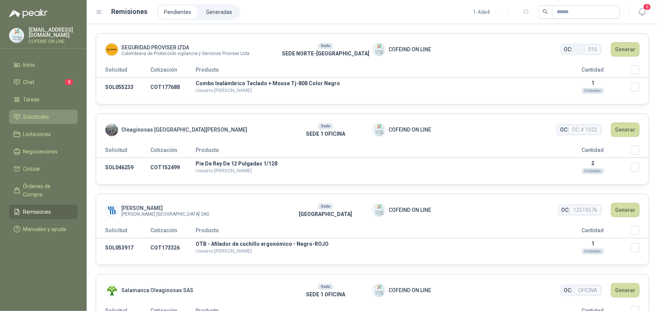
click at [43, 114] on span "Solicitudes" at bounding box center [36, 117] width 26 height 8
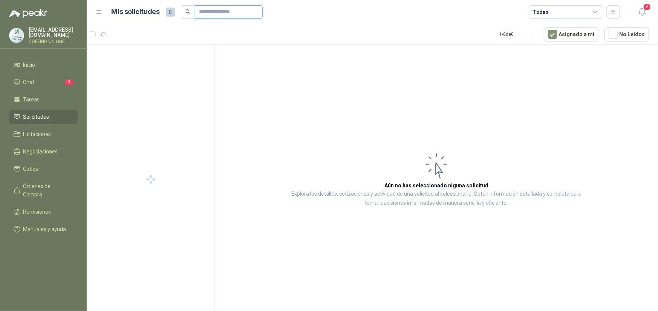
click at [227, 12] on input "text" at bounding box center [225, 12] width 53 height 13
paste input "*********"
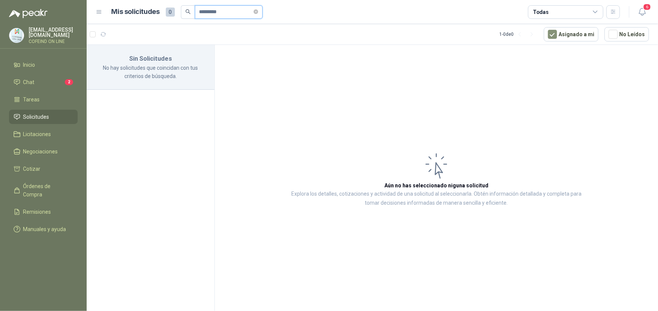
click at [230, 12] on input "*********" at bounding box center [225, 12] width 53 height 13
type input "*********"
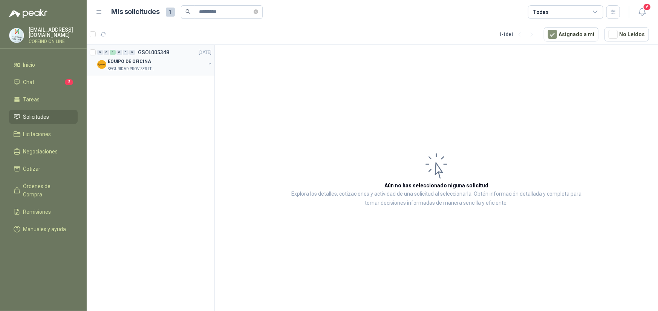
click at [173, 59] on div "EQUIPO DE OFICINA" at bounding box center [157, 61] width 98 height 9
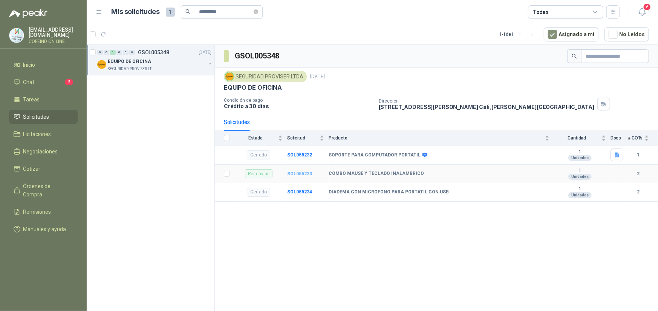
click at [302, 174] on b "SOL055233" at bounding box center [299, 173] width 25 height 5
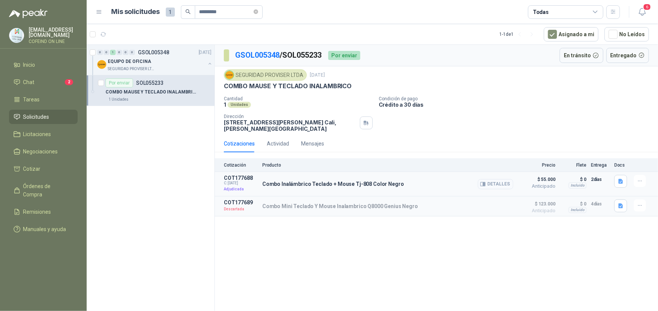
click at [495, 187] on button "Detalles" at bounding box center [495, 184] width 35 height 10
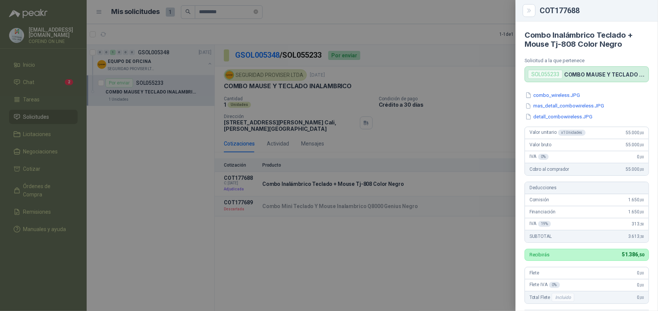
scroll to position [181, 0]
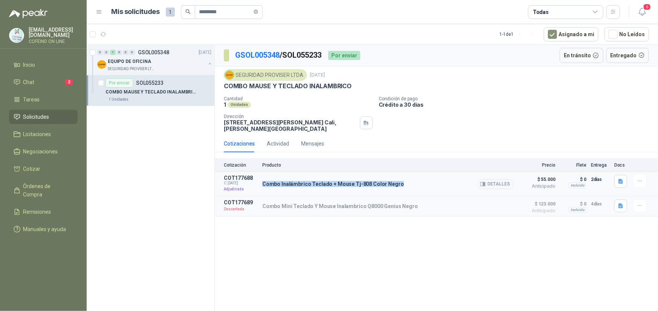
drag, startPoint x: 402, startPoint y: 185, endPoint x: 263, endPoint y: 183, distance: 139.4
click at [263, 183] on div "Combo Inalámbrico Teclado + Mouse Tj-808 Color Negro Detalles" at bounding box center [387, 184] width 251 height 18
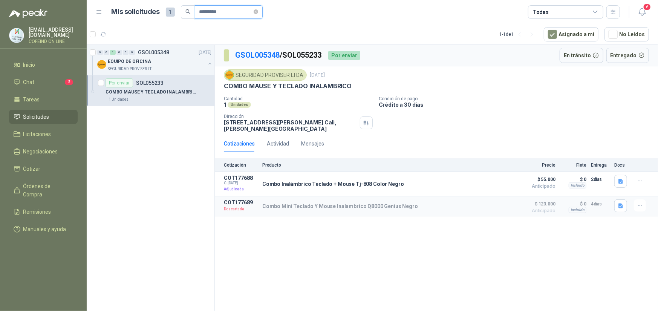
drag, startPoint x: 232, startPoint y: 11, endPoint x: 167, endPoint y: 21, distance: 65.5
click at [167, 21] on header "Mis solicitudes 1 ********* Todas 6" at bounding box center [372, 12] width 571 height 24
paste input "text"
type input "*********"
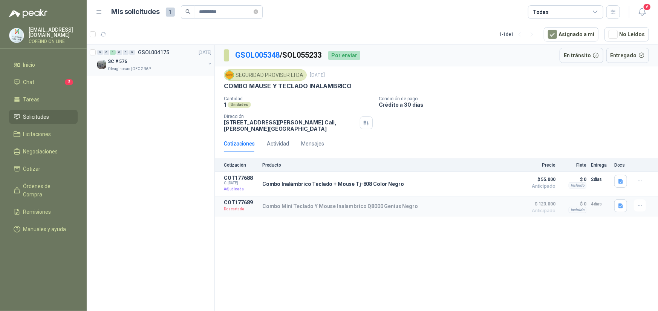
click at [120, 68] on p "Oleaginosas [GEOGRAPHIC_DATA][PERSON_NAME]" at bounding box center [131, 69] width 47 height 6
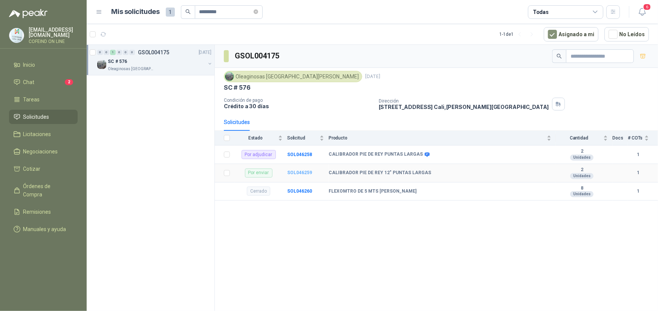
click at [304, 174] on b "SOL046259" at bounding box center [299, 172] width 25 height 5
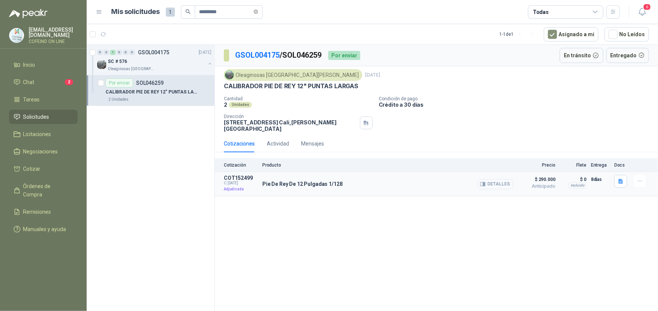
click at [491, 182] on button "Detalles" at bounding box center [495, 184] width 35 height 10
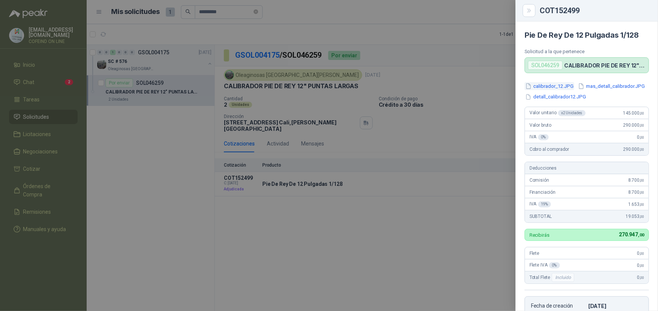
click at [554, 89] on button "calibrador_12.JPG" at bounding box center [549, 86] width 50 height 8
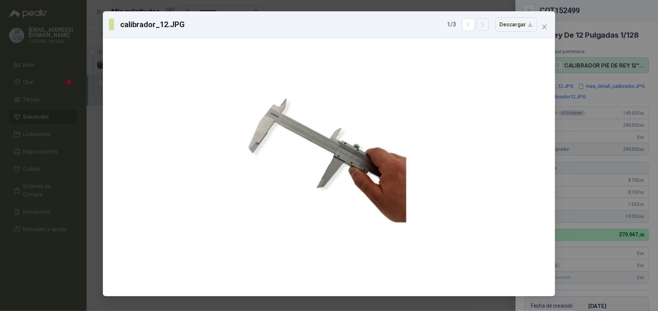
click at [482, 23] on icon "button" at bounding box center [482, 24] width 6 height 6
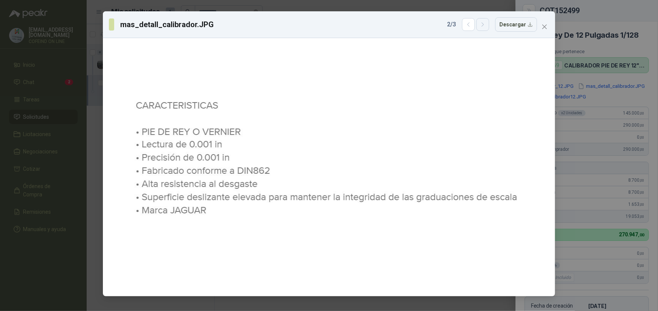
click at [482, 23] on icon "button" at bounding box center [482, 24] width 6 height 6
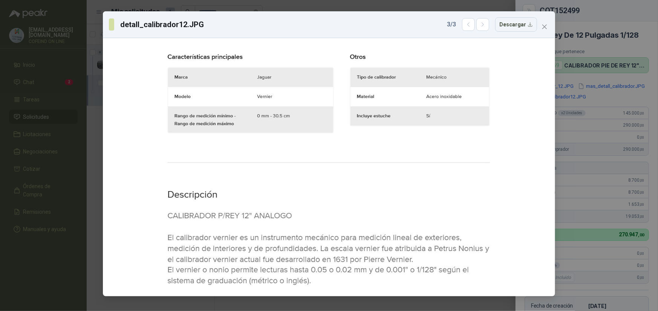
click at [549, 28] on span "Close" at bounding box center [544, 27] width 12 height 6
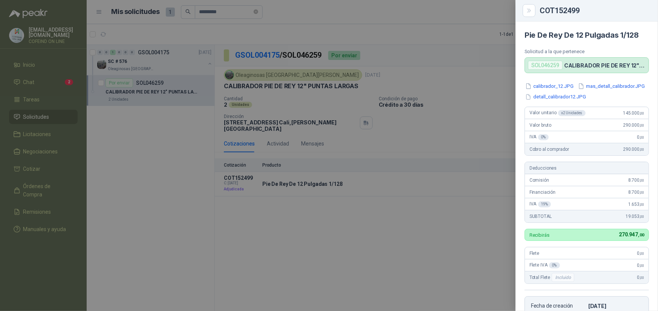
click at [327, 243] on div at bounding box center [329, 155] width 658 height 311
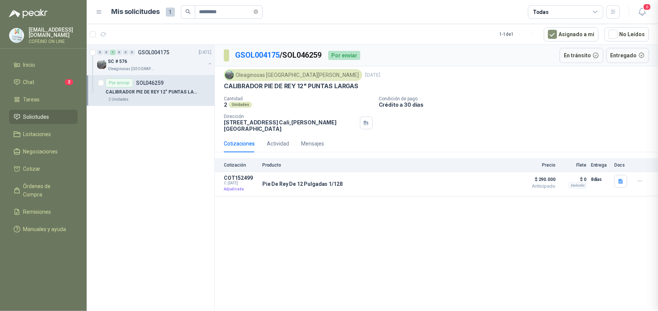
scroll to position [176, 0]
click at [284, 139] on div "Actividad" at bounding box center [278, 143] width 22 height 8
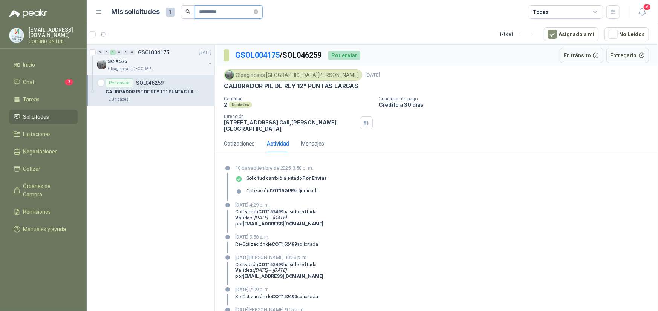
drag, startPoint x: 230, startPoint y: 12, endPoint x: 179, endPoint y: 18, distance: 51.7
click at [179, 18] on header "Mis solicitudes 1 ********* Todas 6" at bounding box center [372, 12] width 571 height 24
paste input "text"
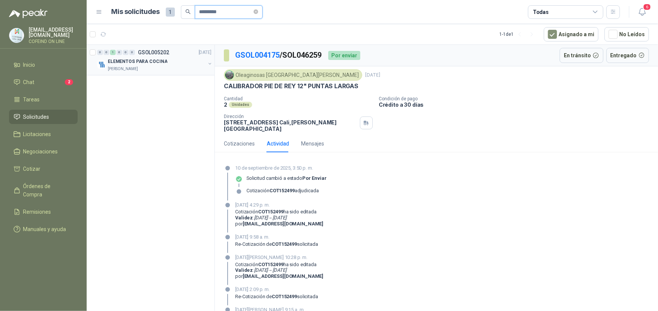
type input "*********"
click at [175, 67] on div "[PERSON_NAME]" at bounding box center [157, 69] width 98 height 6
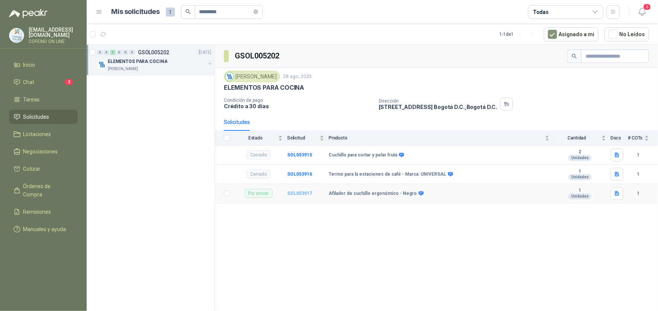
click at [302, 192] on b "SOL053917" at bounding box center [299, 193] width 25 height 5
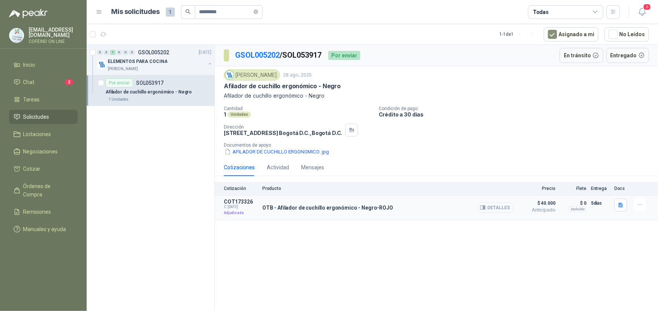
click at [502, 212] on button "Detalles" at bounding box center [495, 207] width 35 height 10
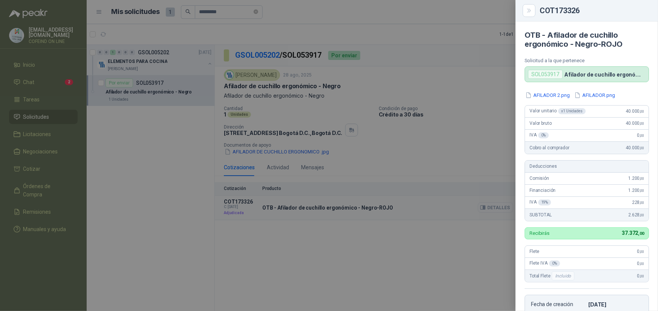
scroll to position [156, 0]
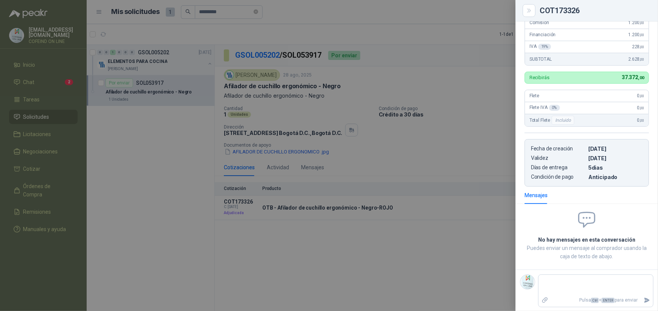
click at [453, 176] on div at bounding box center [329, 155] width 658 height 311
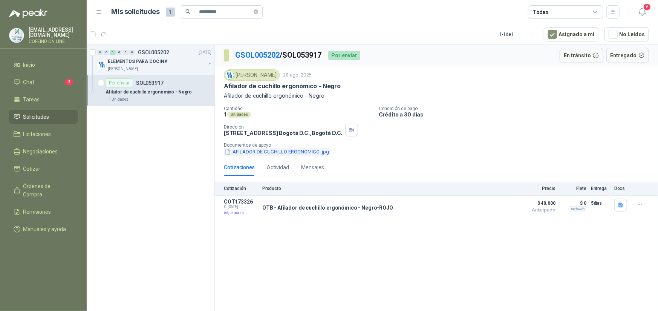
click at [324, 156] on button "AFILADOR DE CUCHILLO ERGONOMICO .jpg" at bounding box center [277, 152] width 106 height 8
click at [618, 207] on icon "button" at bounding box center [620, 204] width 5 height 5
click at [597, 189] on button "AFILADOR 2.png" at bounding box center [599, 188] width 46 height 8
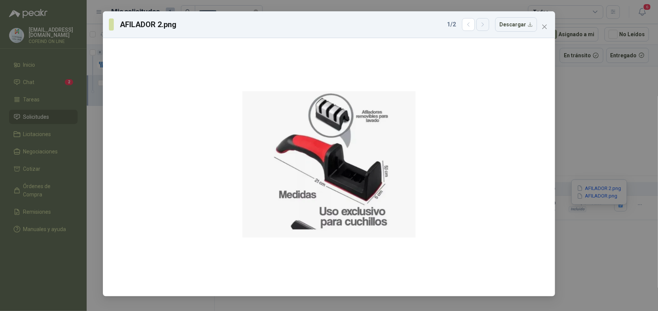
click at [487, 29] on button "button" at bounding box center [482, 24] width 13 height 13
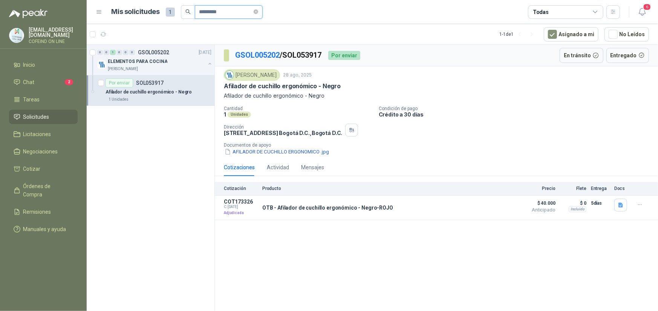
drag, startPoint x: 243, startPoint y: 10, endPoint x: 178, endPoint y: 13, distance: 64.8
click at [178, 13] on div "Mis solicitudes 1 *********" at bounding box center [186, 12] width 151 height 14
paste input "text"
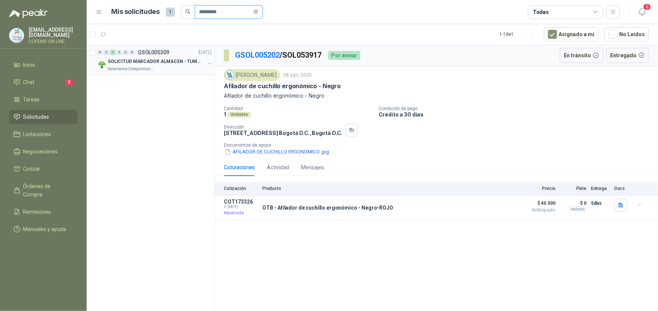
type input "*********"
click at [169, 61] on p "SOLICITUD MARCADOR ALMACEN - TUMACO" at bounding box center [155, 61] width 94 height 7
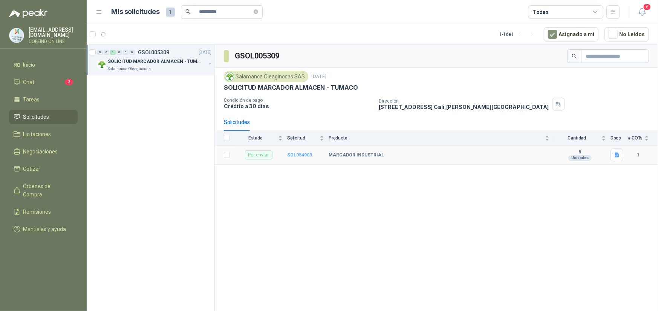
click at [306, 154] on b "SOL054909" at bounding box center [299, 154] width 25 height 5
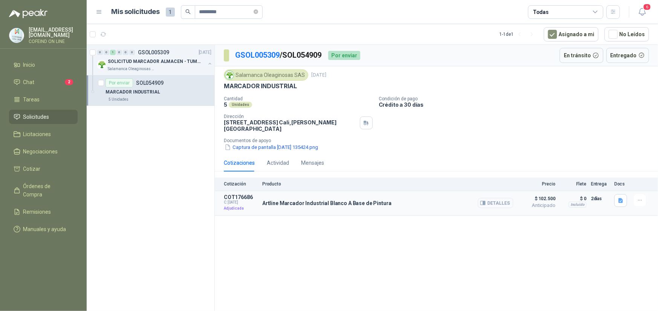
click at [501, 205] on button "Detalles" at bounding box center [495, 203] width 35 height 10
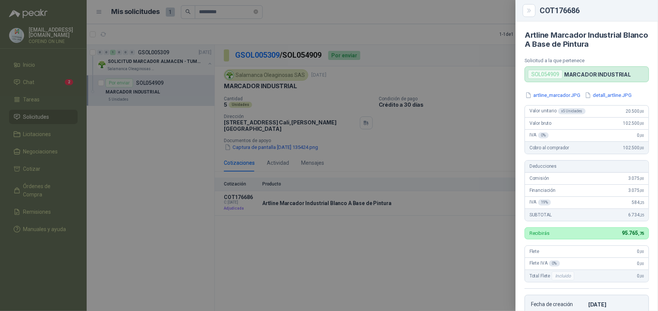
scroll to position [38, 0]
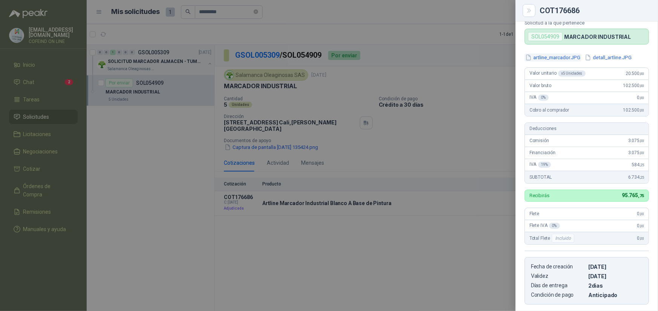
click at [563, 60] on button "artline_marcador.JPG" at bounding box center [552, 57] width 56 height 8
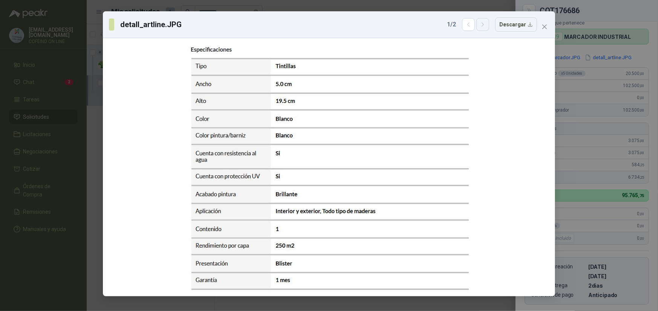
click at [486, 24] on icon "button" at bounding box center [482, 24] width 6 height 6
click at [470, 27] on icon "button" at bounding box center [468, 24] width 6 height 6
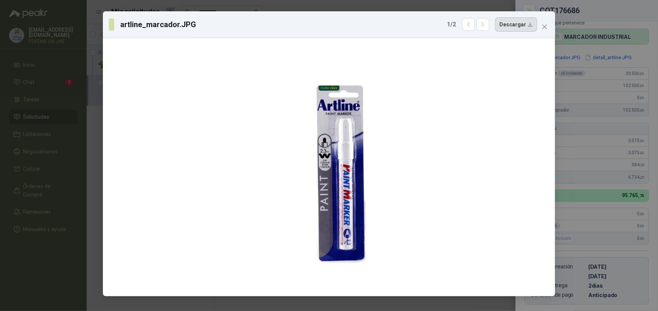
click at [504, 28] on button "Descargar" at bounding box center [516, 24] width 42 height 14
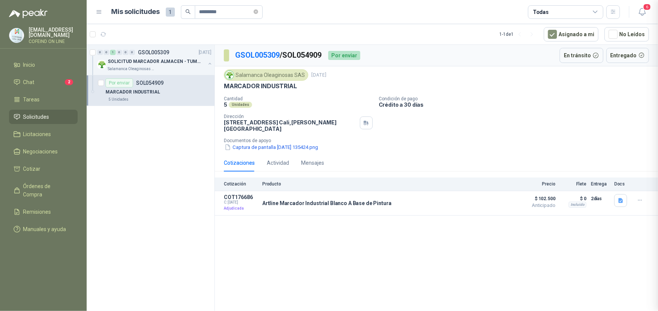
scroll to position [172, 0]
click at [310, 201] on p "Artline Marcador Industrial Blanco A Base de Pintura" at bounding box center [326, 203] width 129 height 6
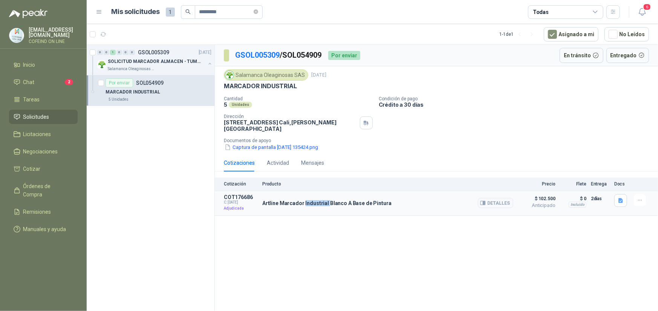
click at [310, 201] on p "Artline Marcador Industrial Blanco A Base de Pintura" at bounding box center [326, 203] width 129 height 6
click at [311, 201] on p "Artline Marcador Industrial Blanco A Base de Pintura" at bounding box center [326, 203] width 129 height 6
copy div "Artline Marcador Industrial Blanco A Base de Pintura"
click at [501, 202] on button "Detalles" at bounding box center [495, 203] width 35 height 10
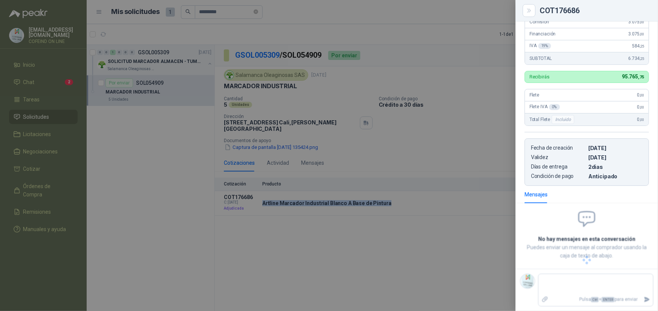
scroll to position [97, 0]
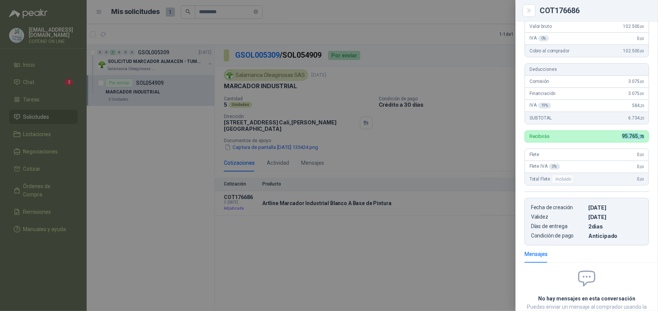
drag, startPoint x: 643, startPoint y: 148, endPoint x: 611, endPoint y: 153, distance: 32.1
click at [611, 153] on div "artline_marcador.JPG detall_artline.JPG Valor unitario x 5 Unidades 20.500 ,00 …" at bounding box center [586, 119] width 142 height 251
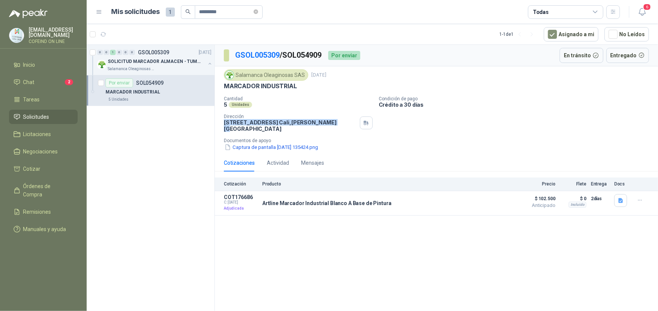
drag, startPoint x: 322, startPoint y: 123, endPoint x: 222, endPoint y: 122, distance: 100.2
click at [222, 122] on div "Salamanca Oleaginosas SAS 4 sept, 2025 MARCADOR INDUSTRIAL Cantidad 5 Unidades …" at bounding box center [436, 110] width 443 height 88
copy p "CALLE 4 No.27 -79 Cali , Valle del Cauca"
click at [482, 203] on button "Detalles" at bounding box center [495, 203] width 35 height 10
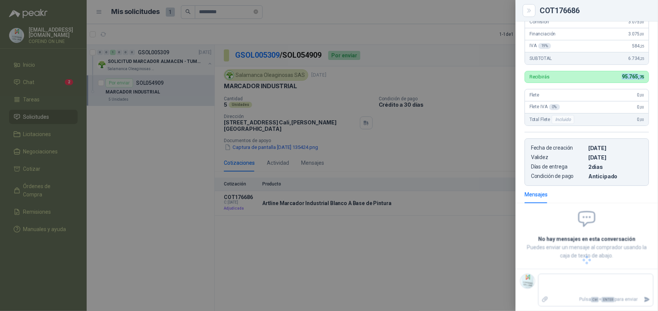
drag, startPoint x: 613, startPoint y: 75, endPoint x: 637, endPoint y: 76, distance: 24.2
click at [637, 76] on div "Recibirás 95.765 ,75" at bounding box center [586, 77] width 124 height 12
copy span "95.765 ,75"
